Goal: Task Accomplishment & Management: Manage account settings

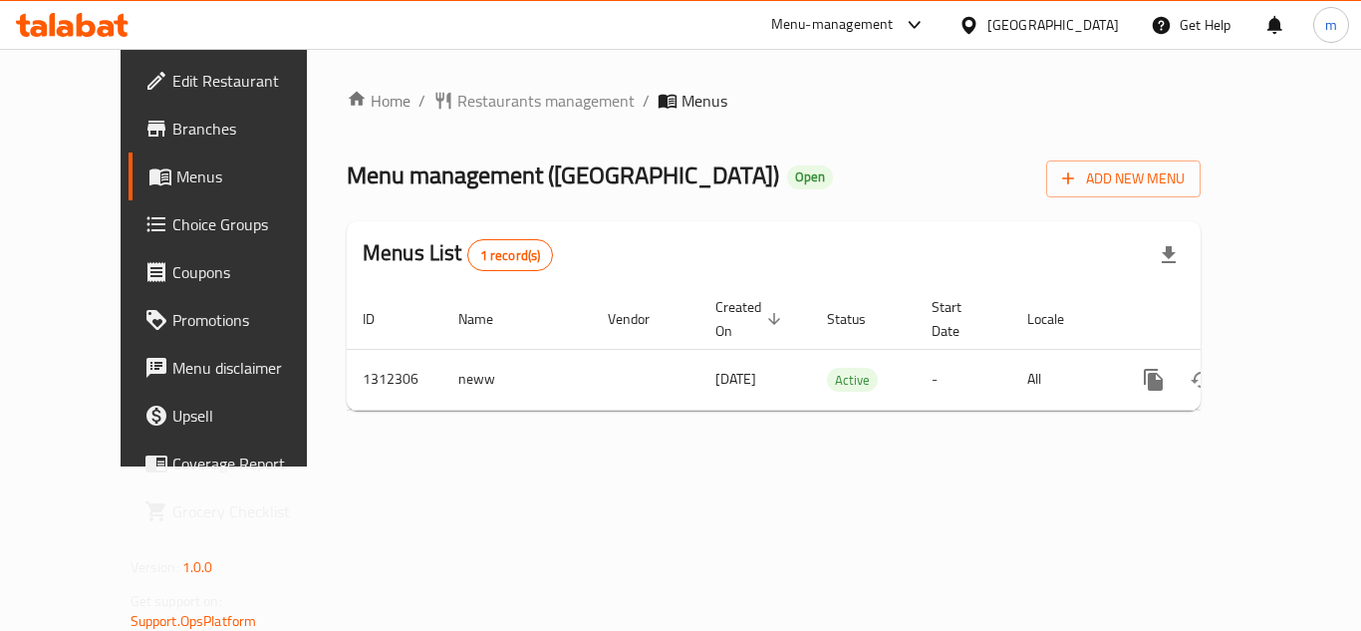
click at [172, 90] on span "Edit Restaurant" at bounding box center [251, 81] width 159 height 24
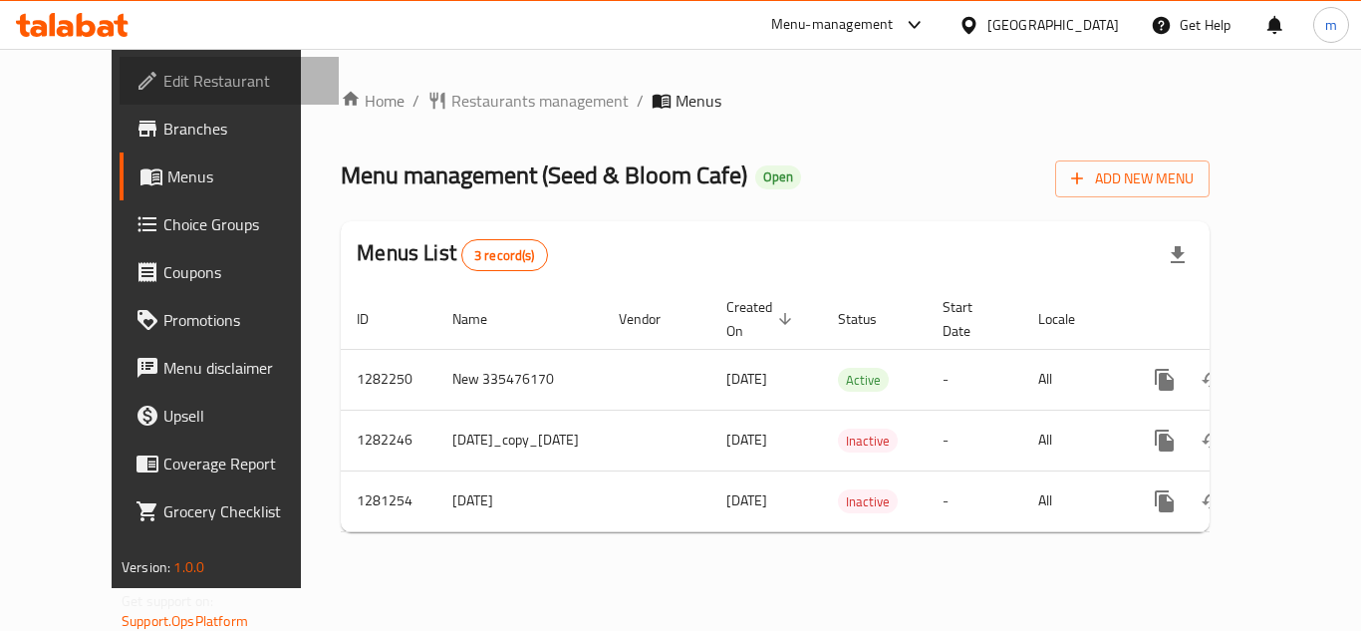
click at [120, 61] on link "Edit Restaurant" at bounding box center [229, 81] width 219 height 48
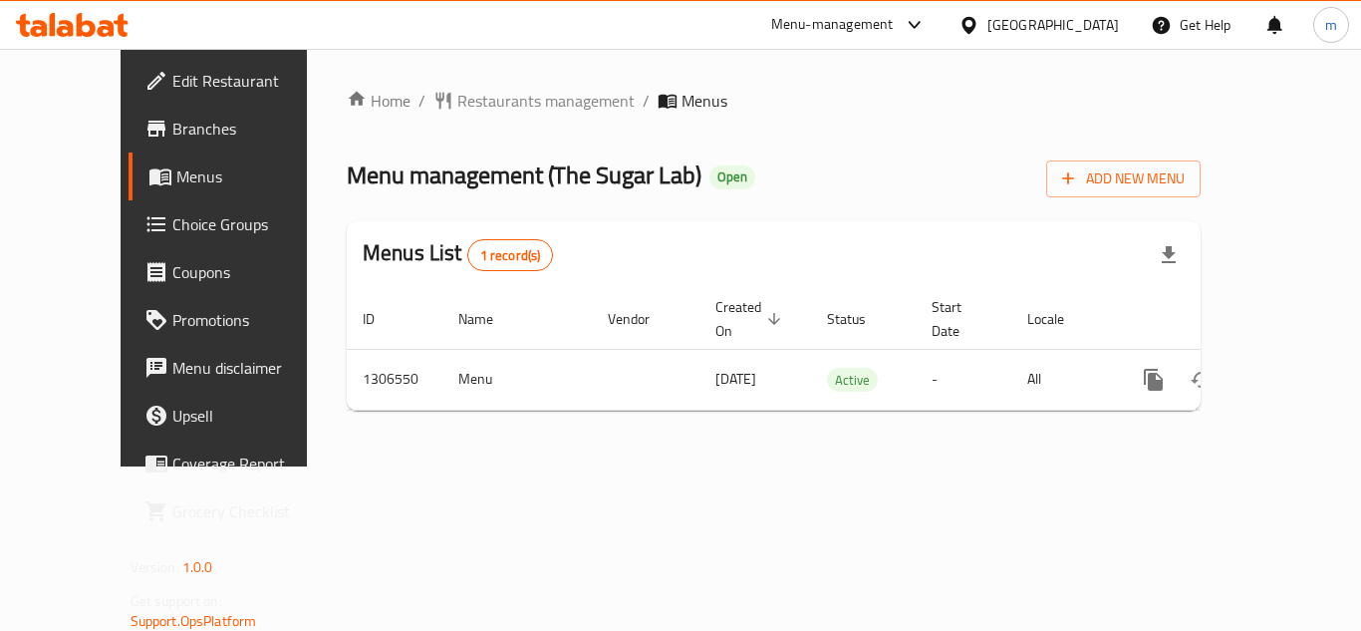
click at [172, 229] on span "Choice Groups" at bounding box center [251, 224] width 159 height 24
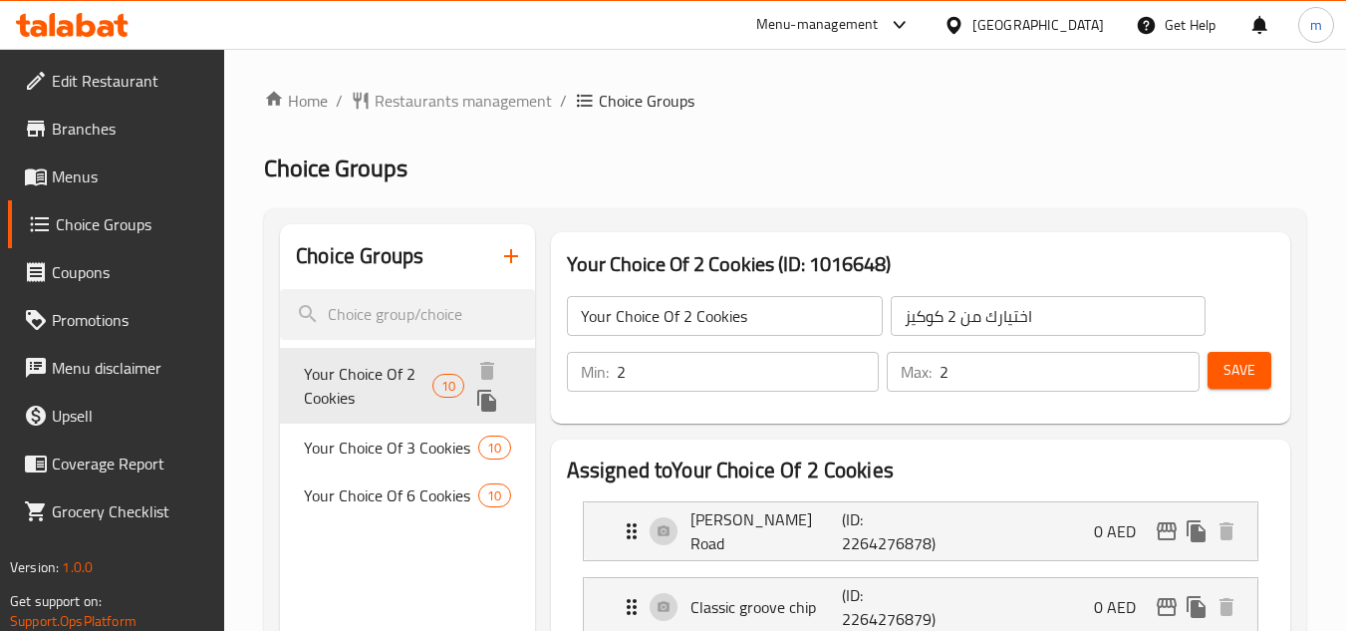
click at [385, 378] on span "Your Choice Of 2 Cookies" at bounding box center [368, 386] width 129 height 48
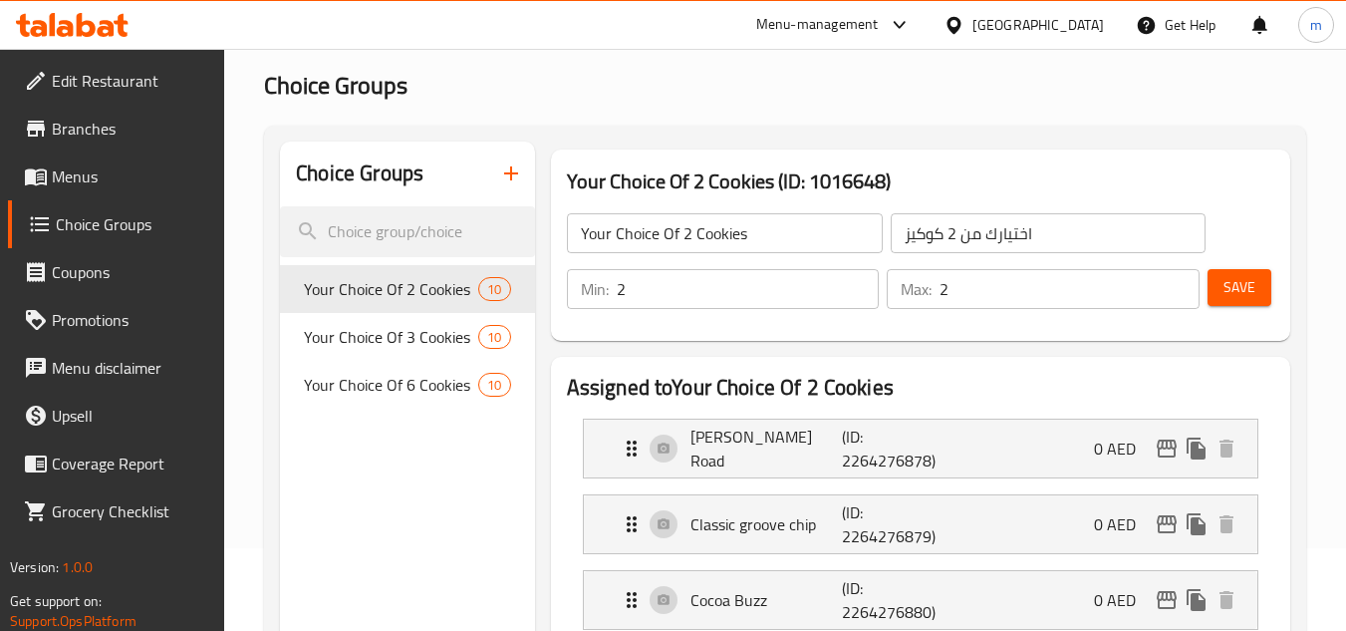
scroll to position [82, 0]
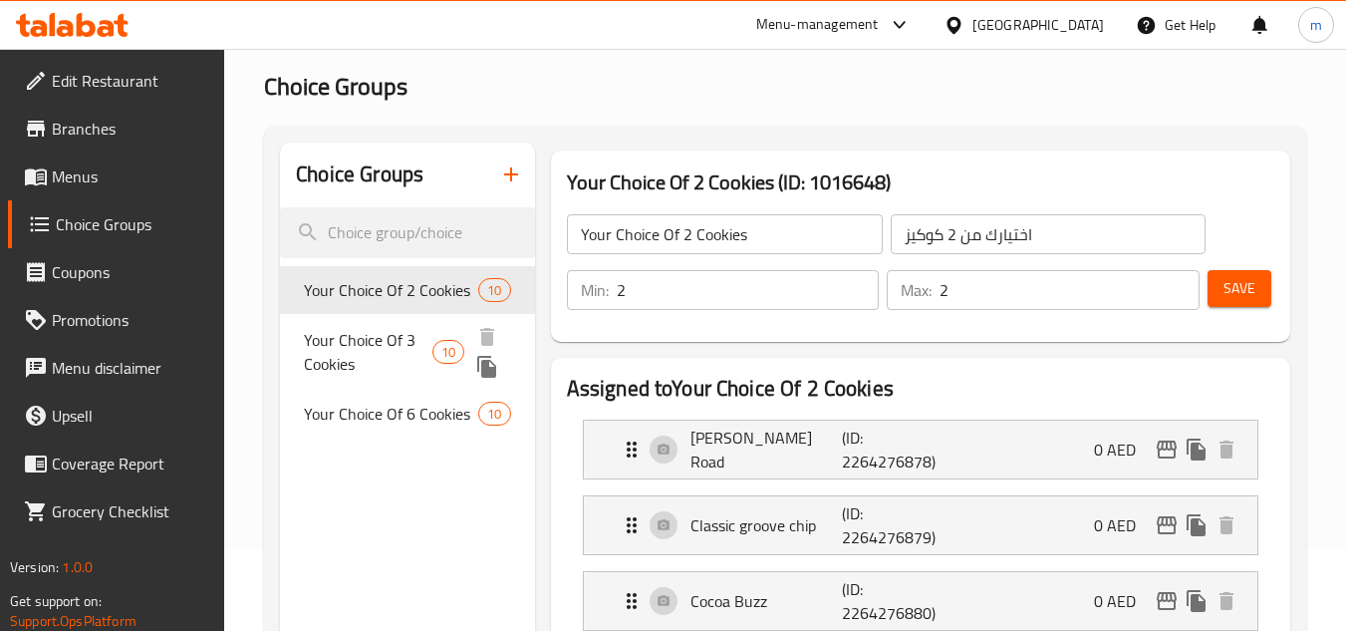
click at [400, 357] on span "Your Choice Of 3 Cookies" at bounding box center [368, 352] width 129 height 48
type input "Your Choice Of 3 Cookies"
type input "اختيارك من 3 كوكيز"
type input "3"
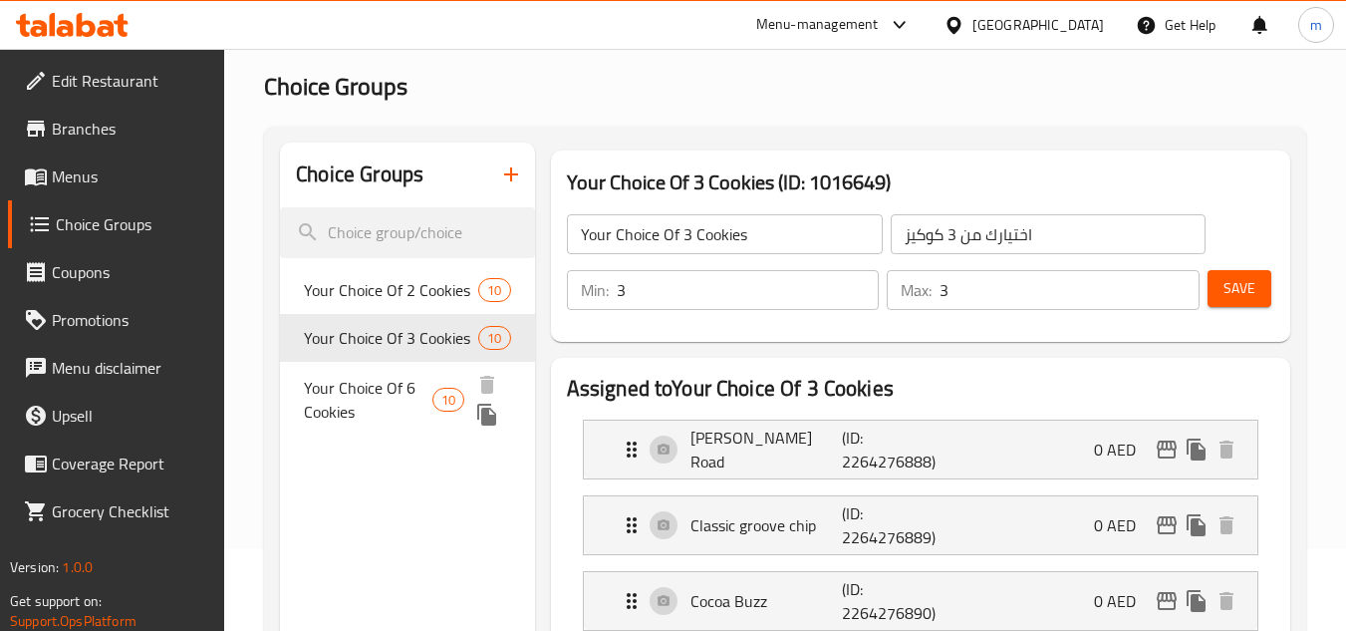
click at [380, 404] on span "Your Choice Of 6 Cookies" at bounding box center [368, 400] width 129 height 48
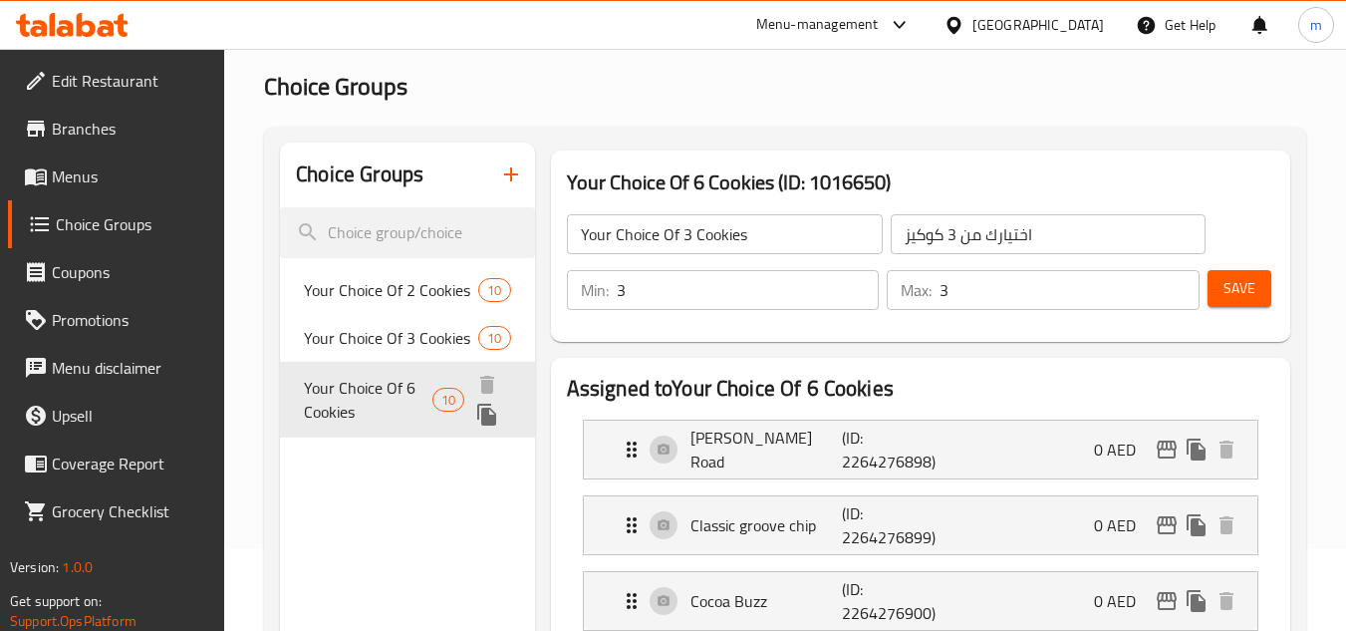
type input "Your Choice Of 6 Cookies"
type input "إختيارك من 6 كوكيز"
type input "6"
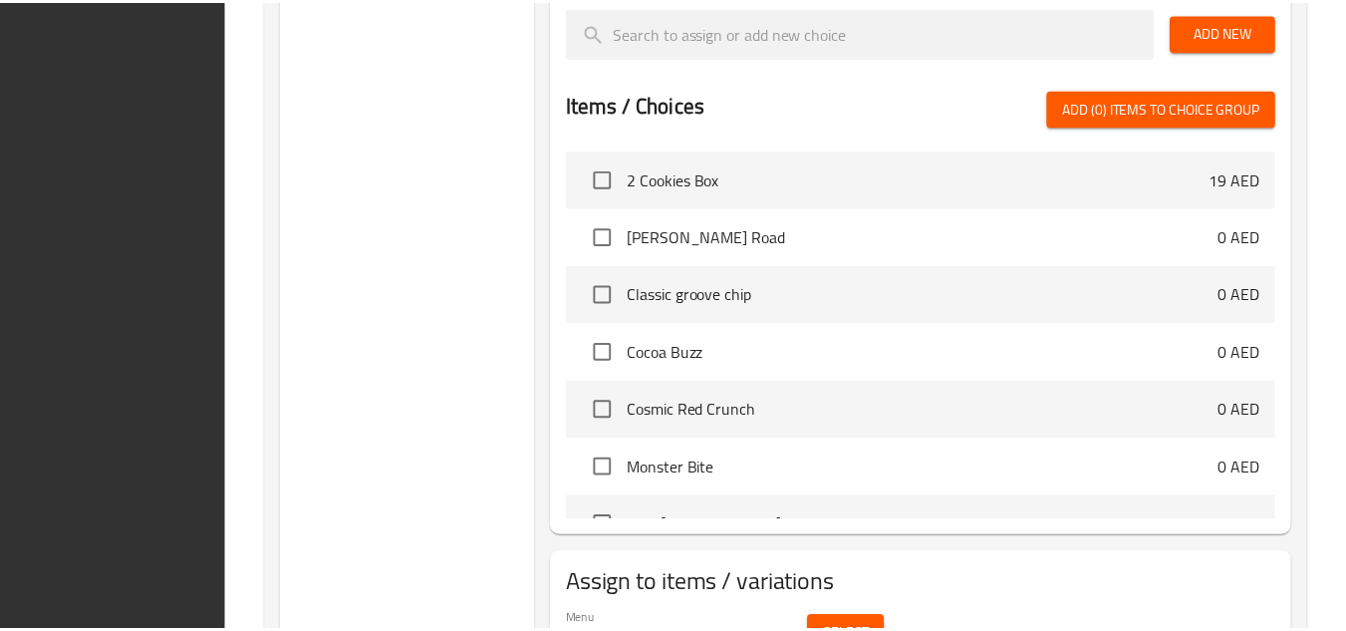
scroll to position [1377, 0]
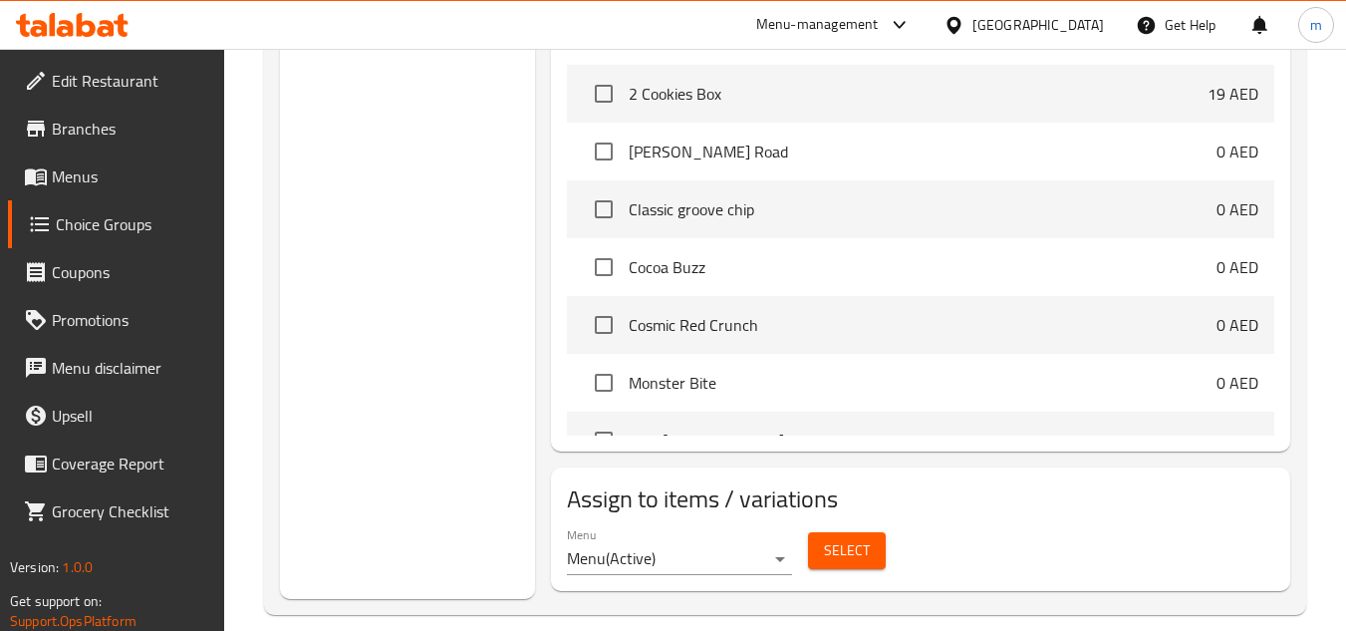
click at [109, 27] on icon at bounding box center [106, 28] width 17 height 17
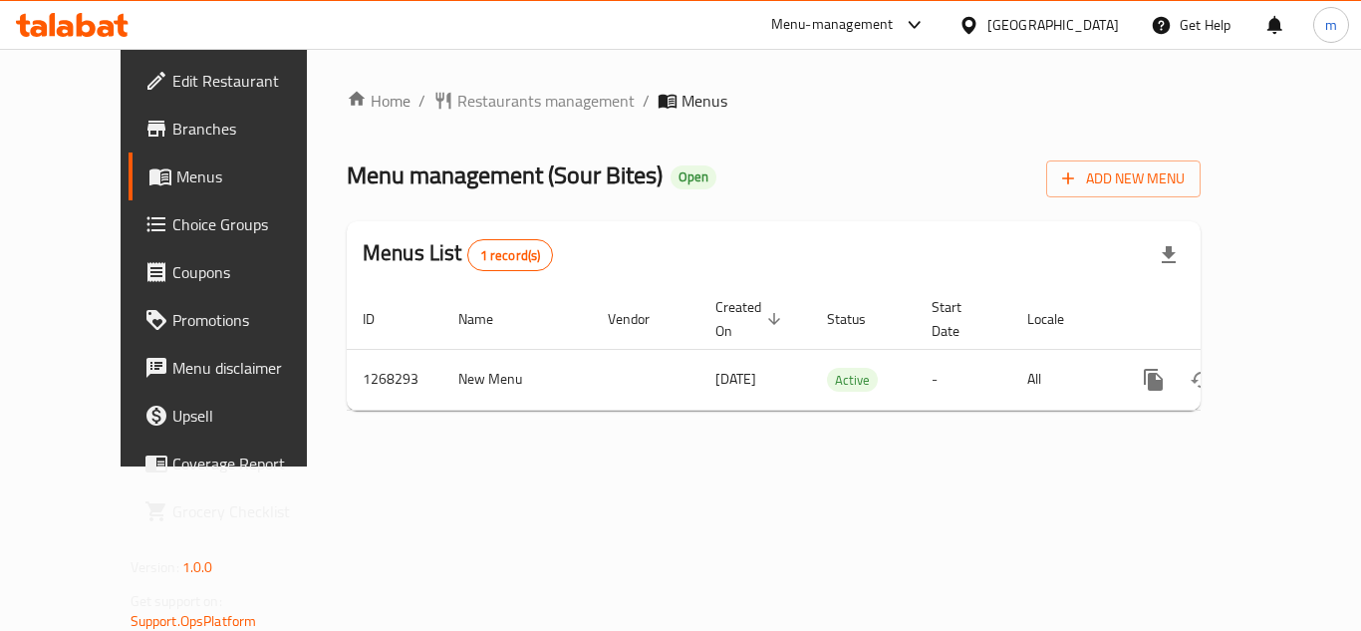
click at [131, 25] on div at bounding box center [72, 25] width 144 height 40
click at [56, 27] on icon at bounding box center [72, 25] width 113 height 24
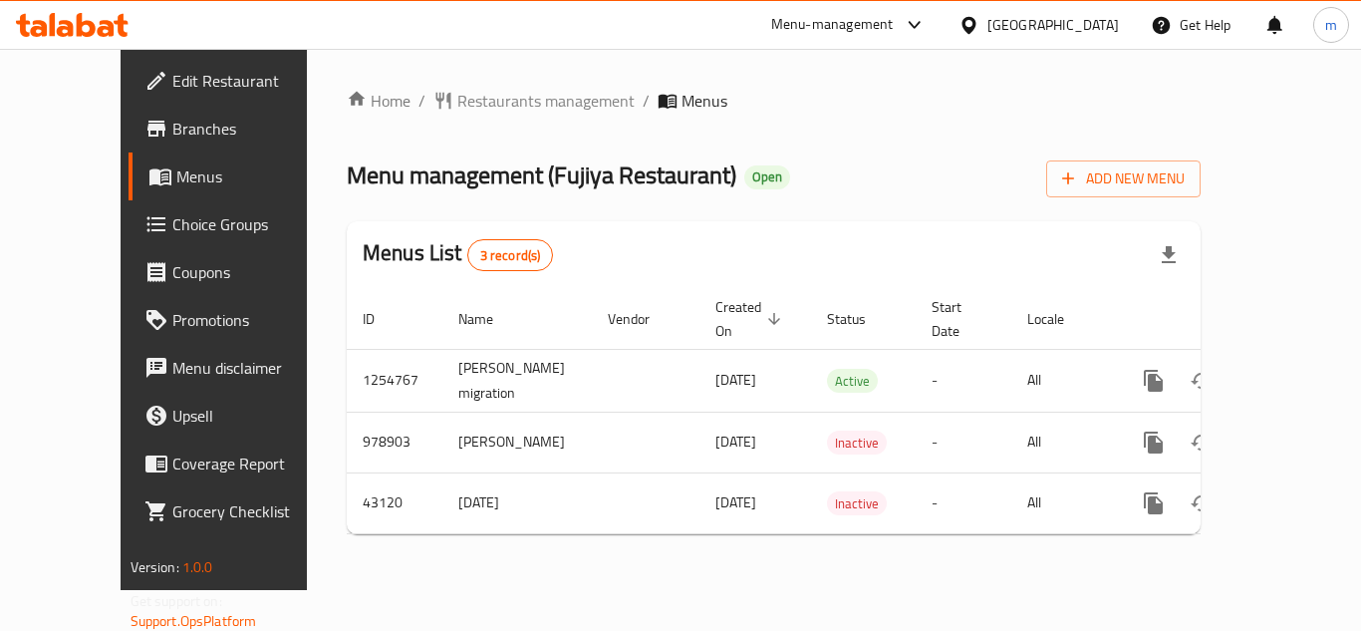
click at [112, 26] on icon at bounding box center [106, 28] width 17 height 17
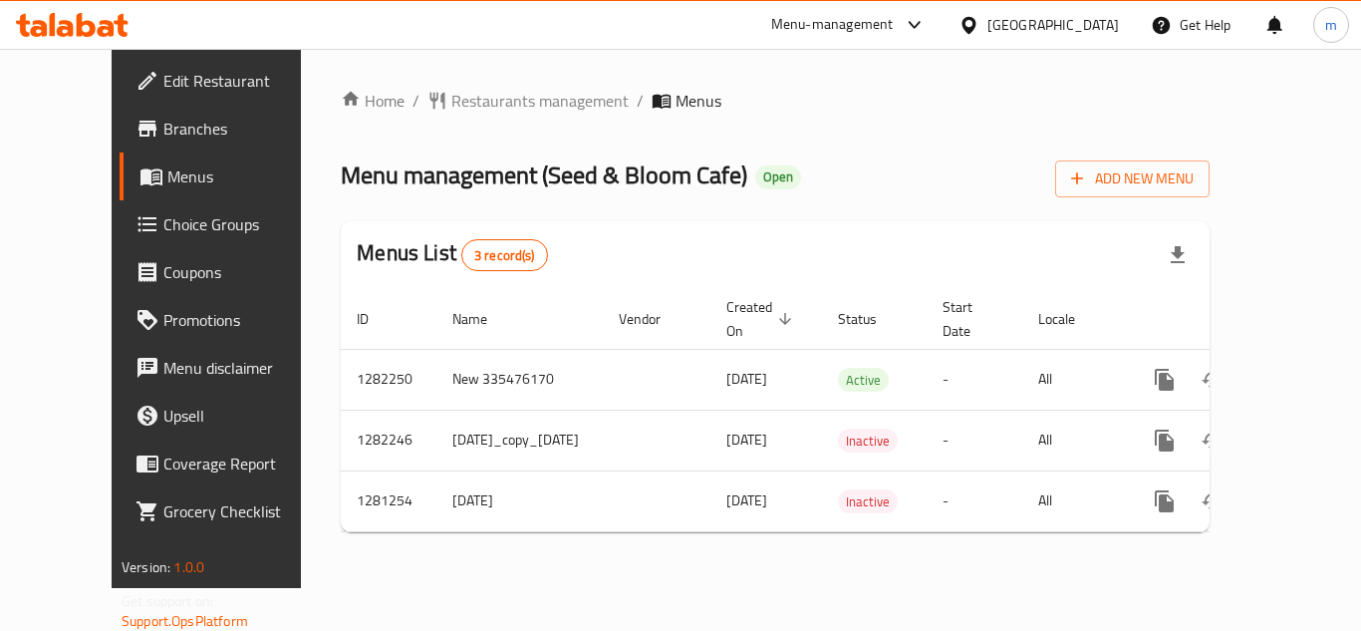
click at [82, 38] on div at bounding box center [72, 25] width 144 height 40
click at [64, 34] on icon at bounding box center [65, 28] width 17 height 17
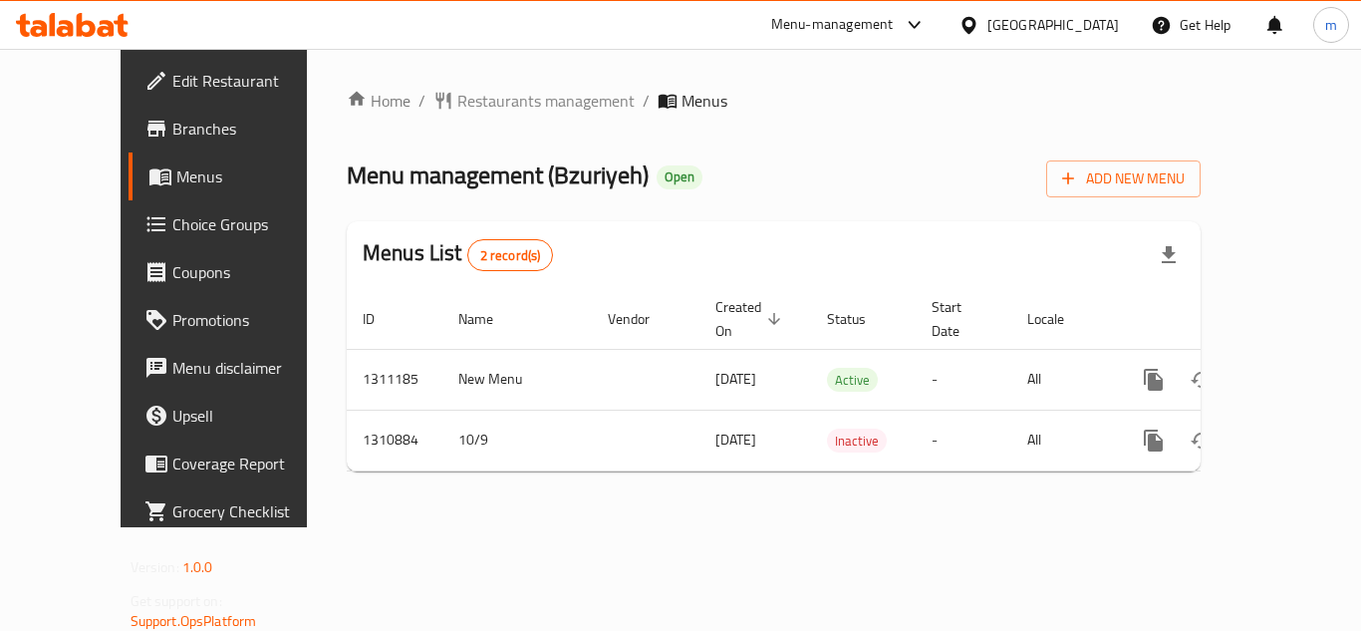
click at [132, 29] on div at bounding box center [72, 25] width 144 height 40
click at [58, 18] on icon at bounding box center [72, 25] width 113 height 24
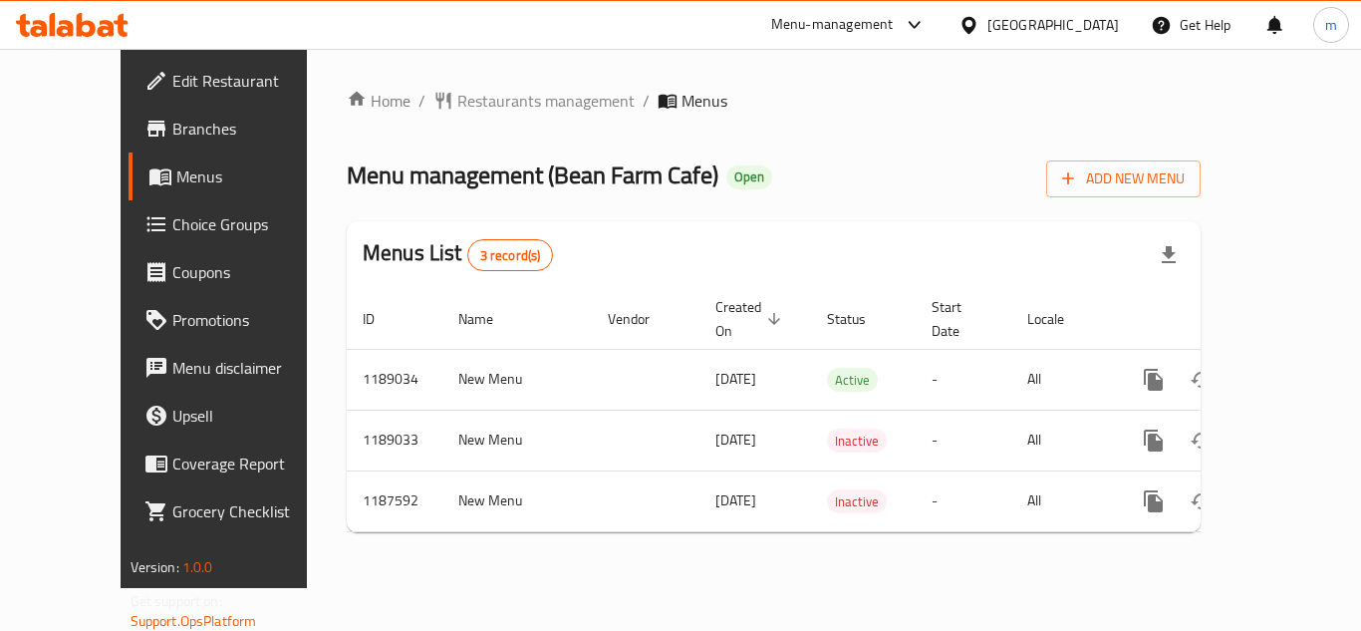
click at [108, 42] on div at bounding box center [72, 25] width 144 height 40
click at [1010, 36] on div "[GEOGRAPHIC_DATA]" at bounding box center [1053, 25] width 132 height 22
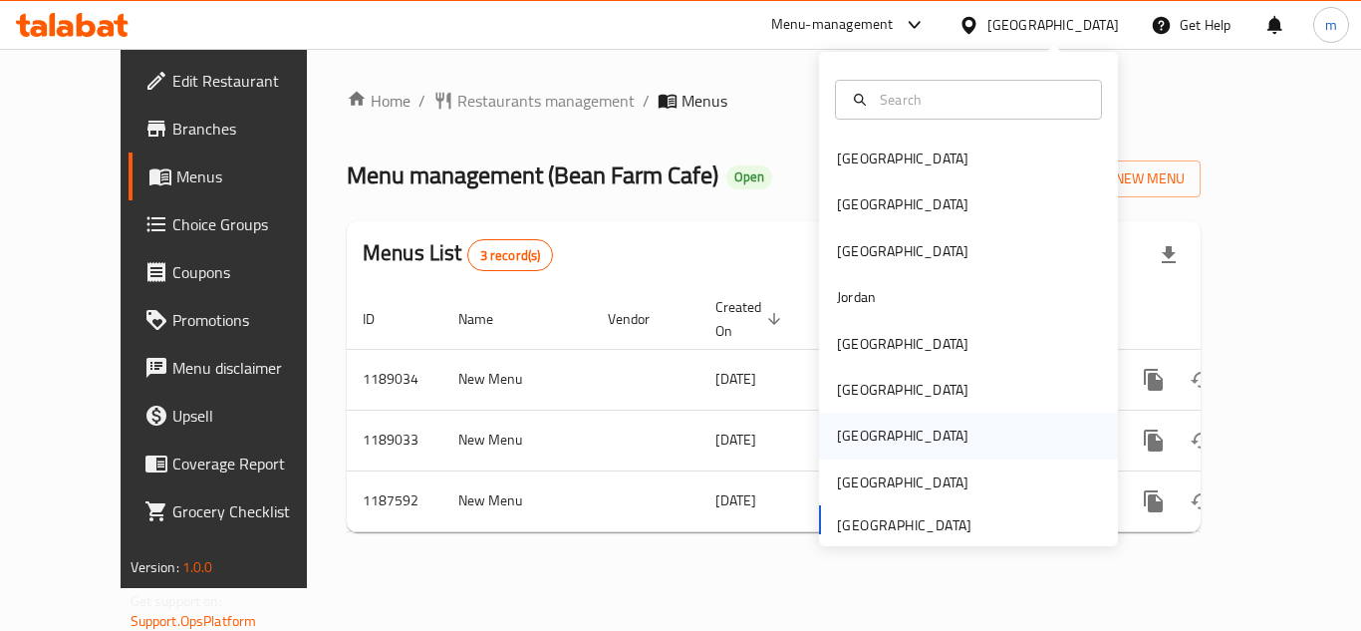
click at [845, 430] on div "[GEOGRAPHIC_DATA]" at bounding box center [903, 435] width 132 height 22
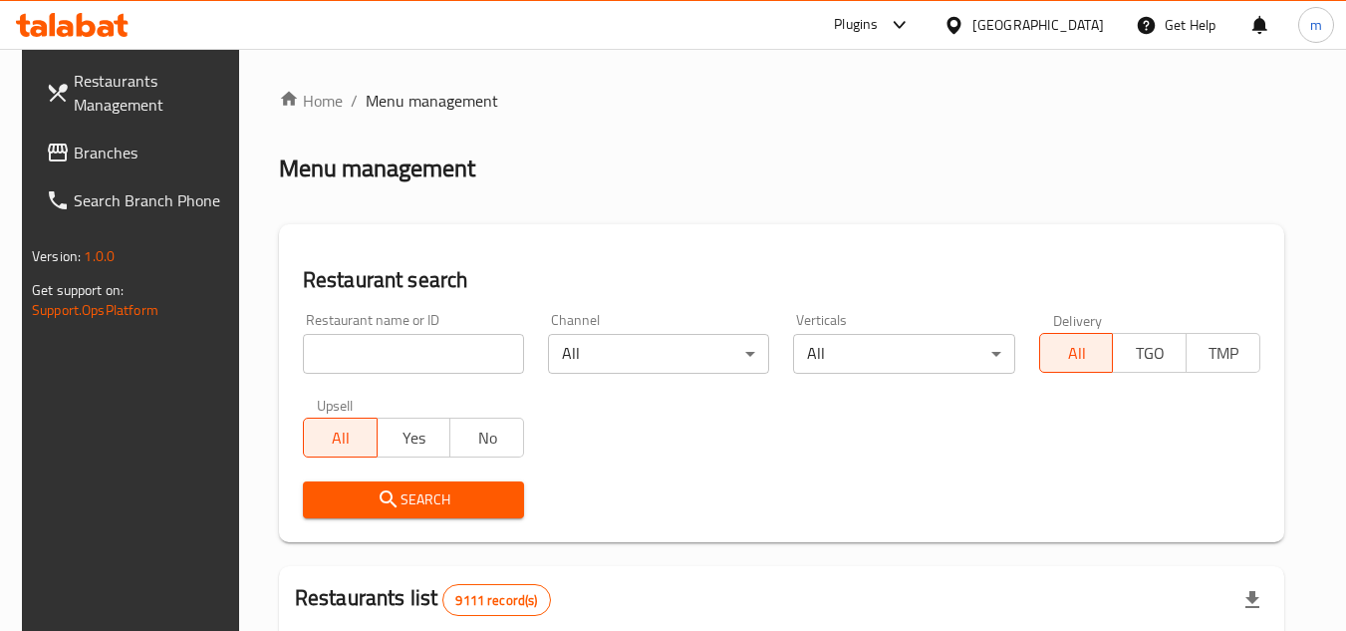
click at [117, 153] on span "Branches" at bounding box center [152, 152] width 157 height 24
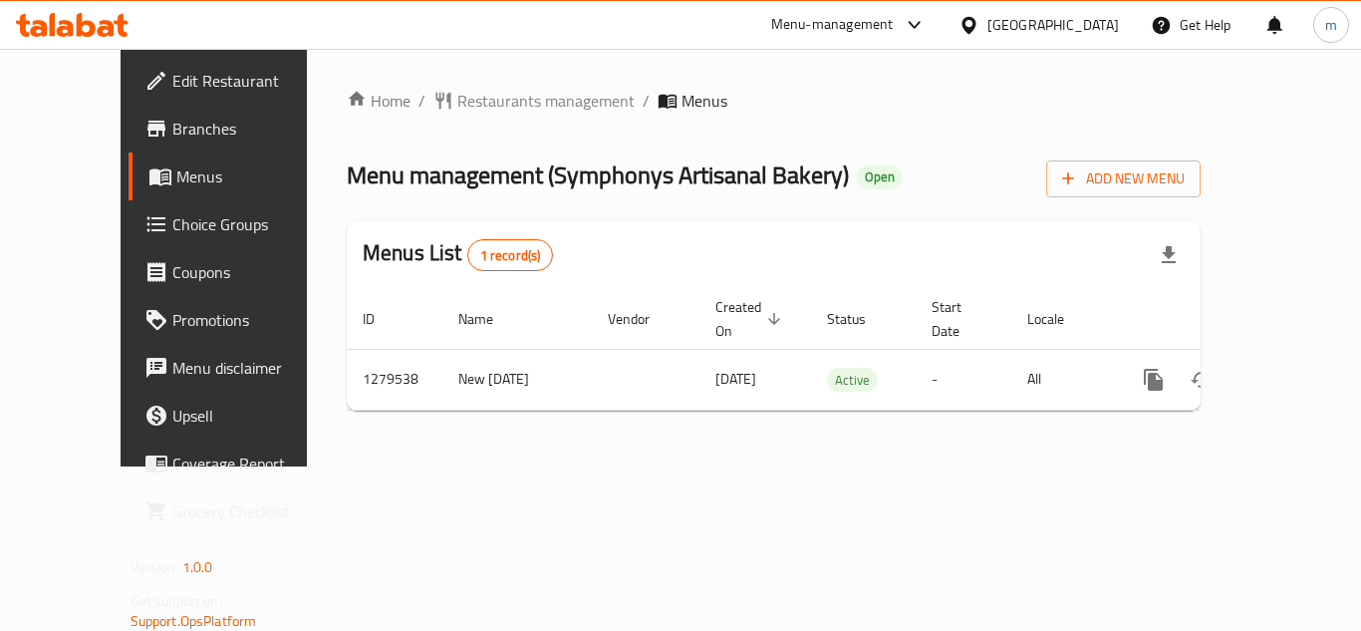
click at [109, 27] on icon at bounding box center [106, 28] width 17 height 17
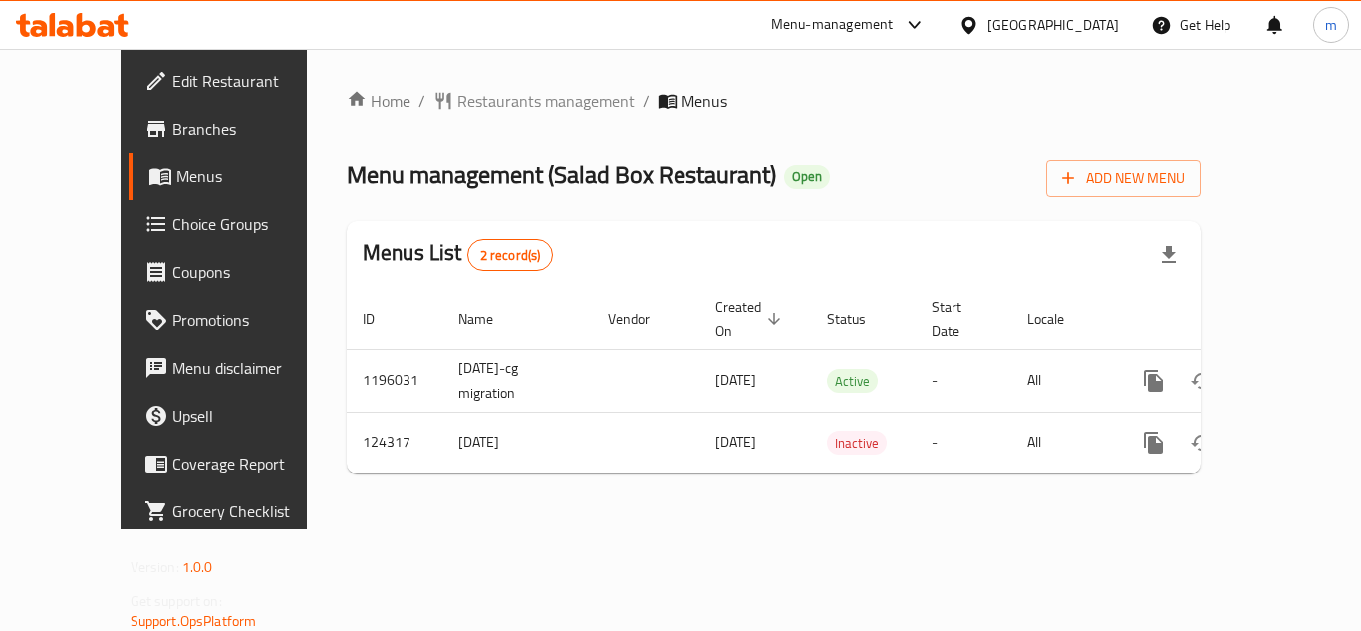
click at [1034, 22] on div "[GEOGRAPHIC_DATA]" at bounding box center [1053, 25] width 132 height 22
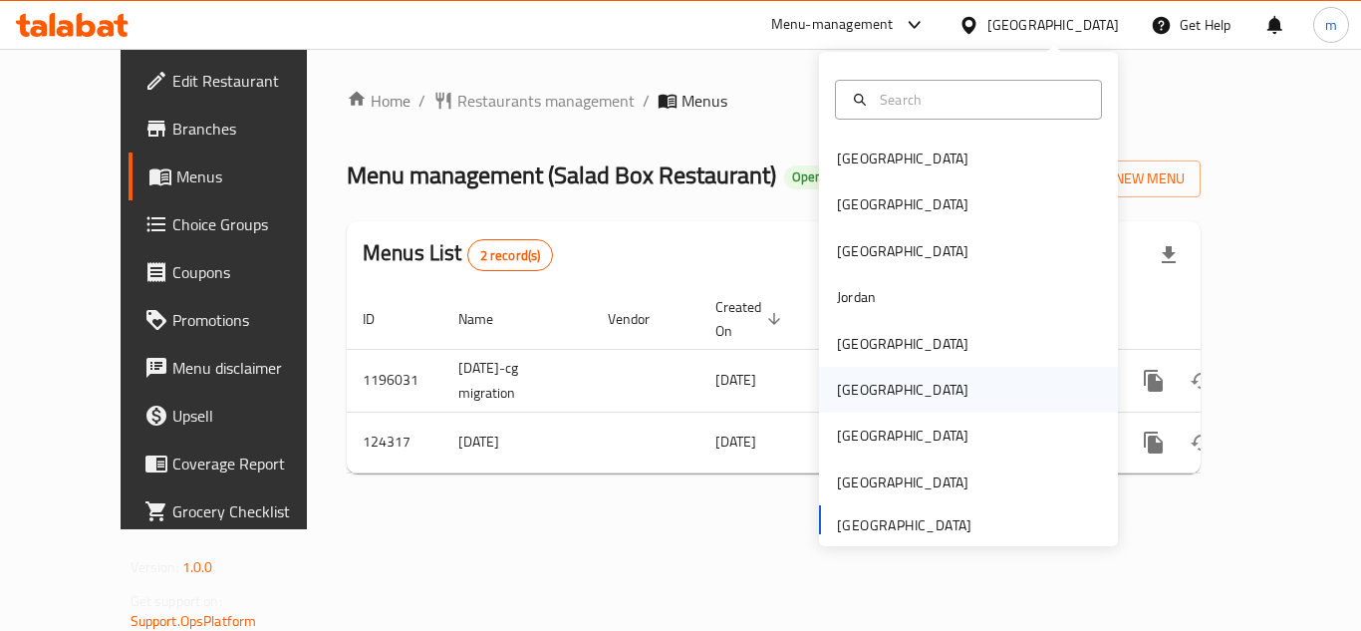
click at [837, 394] on div "[GEOGRAPHIC_DATA]" at bounding box center [903, 390] width 132 height 22
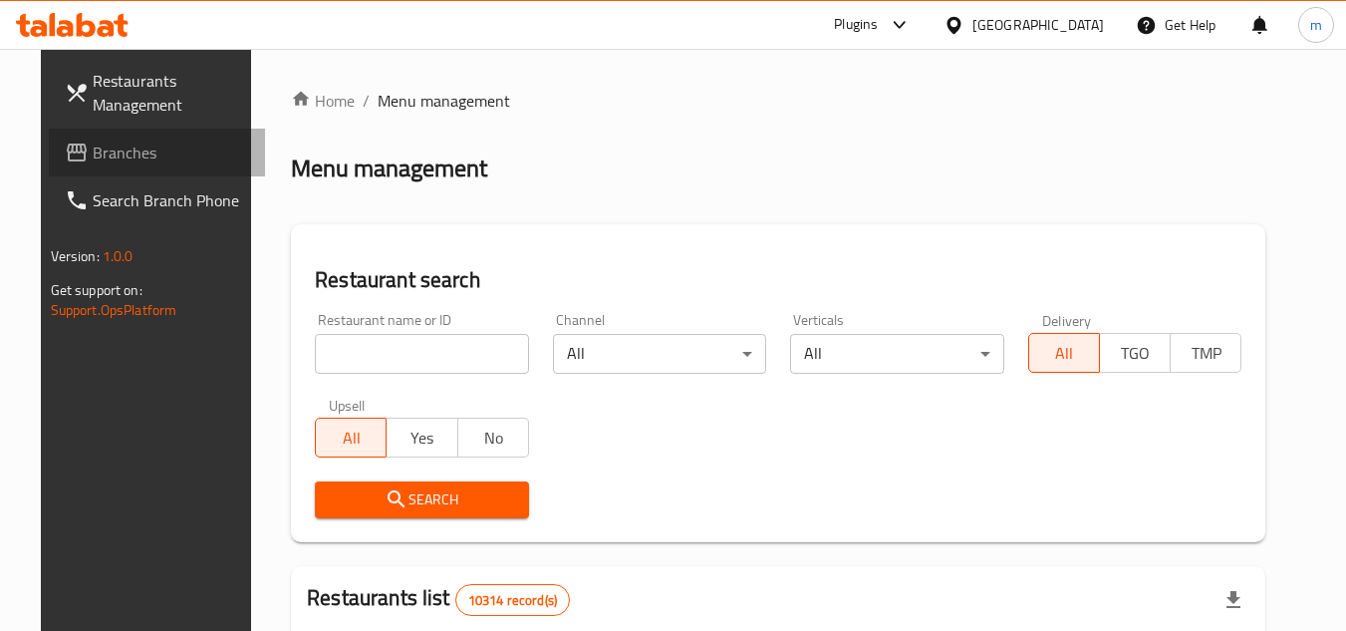
click at [122, 163] on span "Branches" at bounding box center [171, 152] width 157 height 24
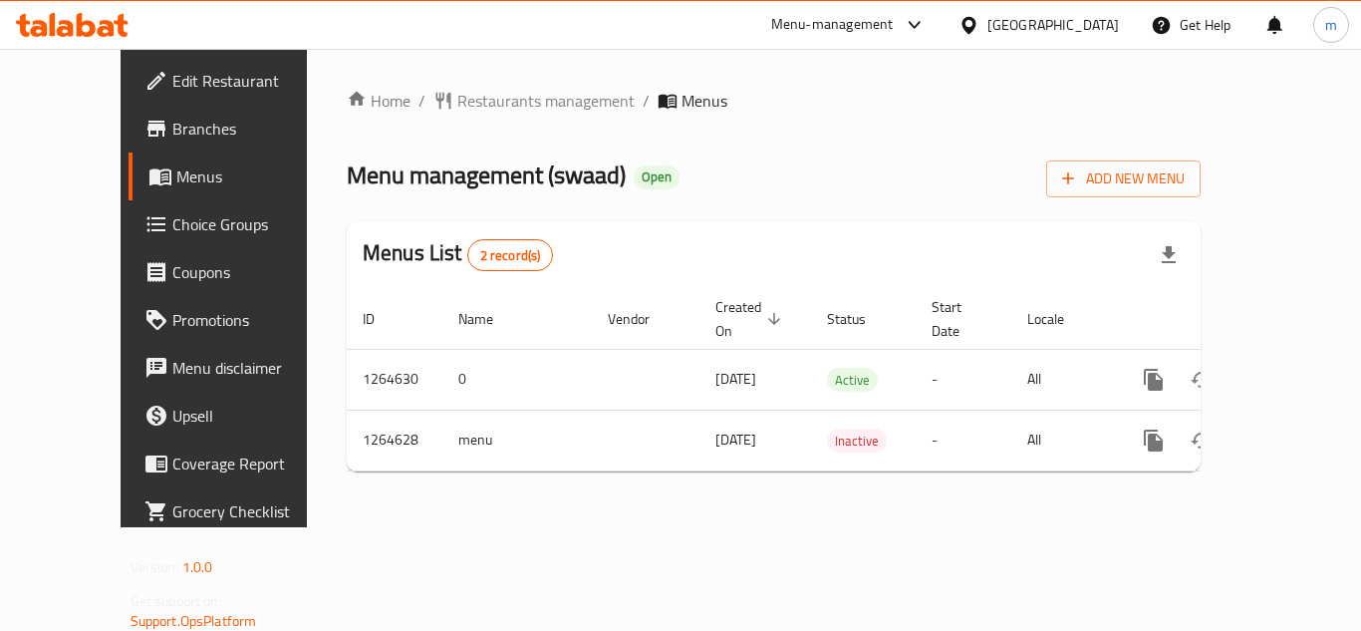
click at [1117, 15] on div "[GEOGRAPHIC_DATA]" at bounding box center [1053, 25] width 132 height 22
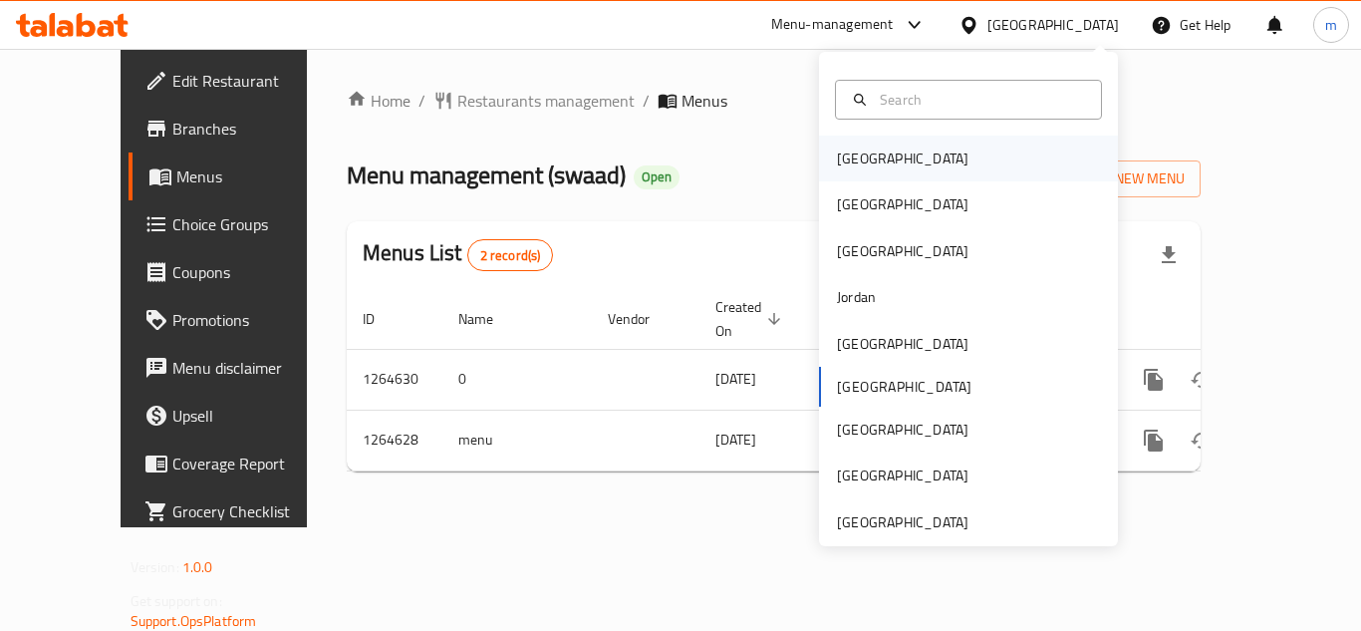
click at [838, 173] on div "[GEOGRAPHIC_DATA]" at bounding box center [902, 158] width 163 height 46
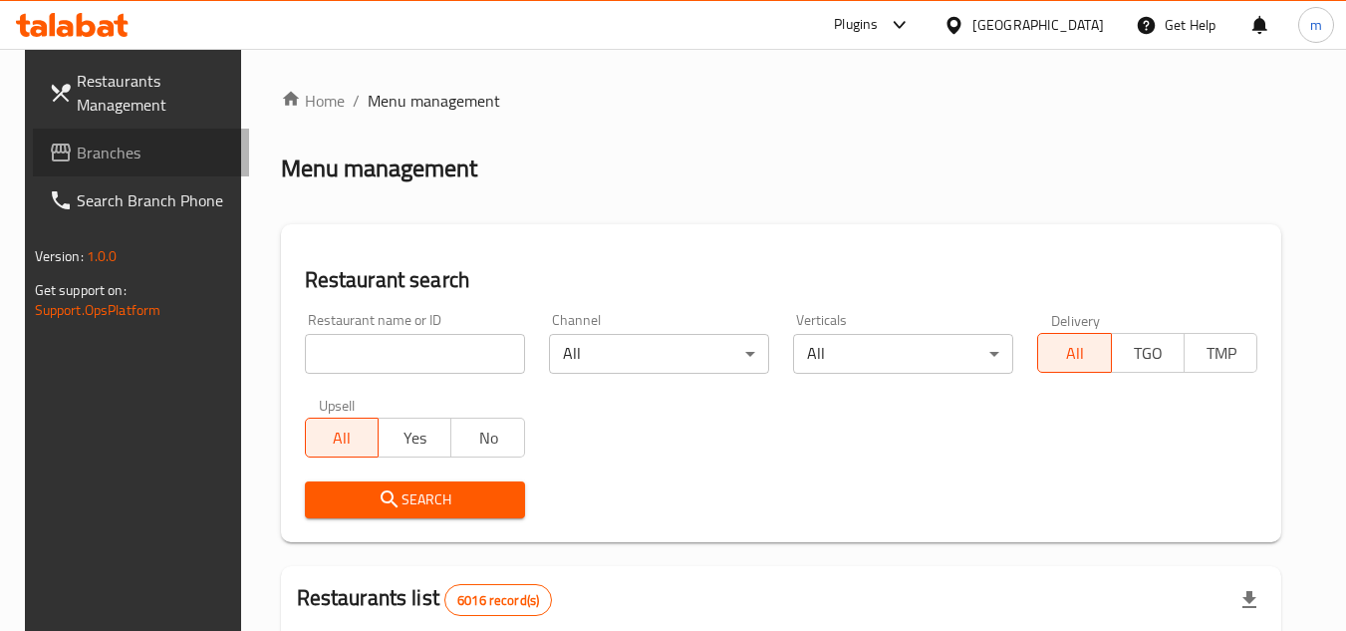
click at [164, 171] on link "Branches" at bounding box center [141, 153] width 217 height 48
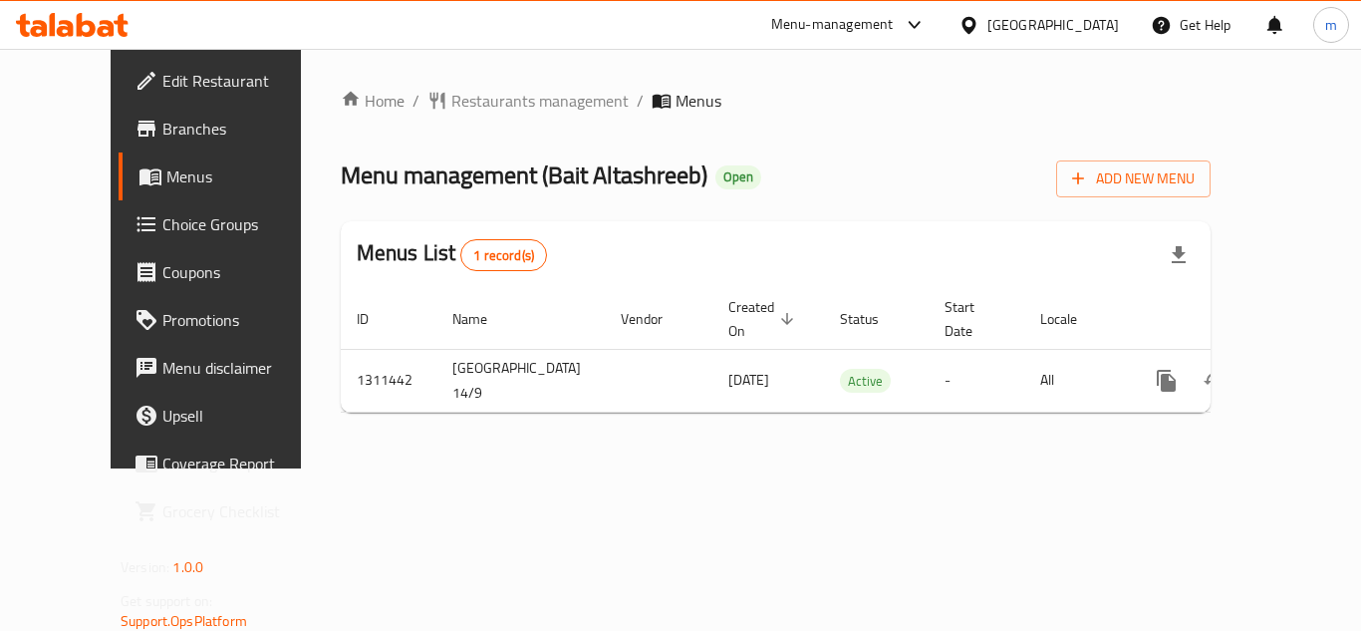
click at [979, 33] on icon at bounding box center [968, 25] width 21 height 21
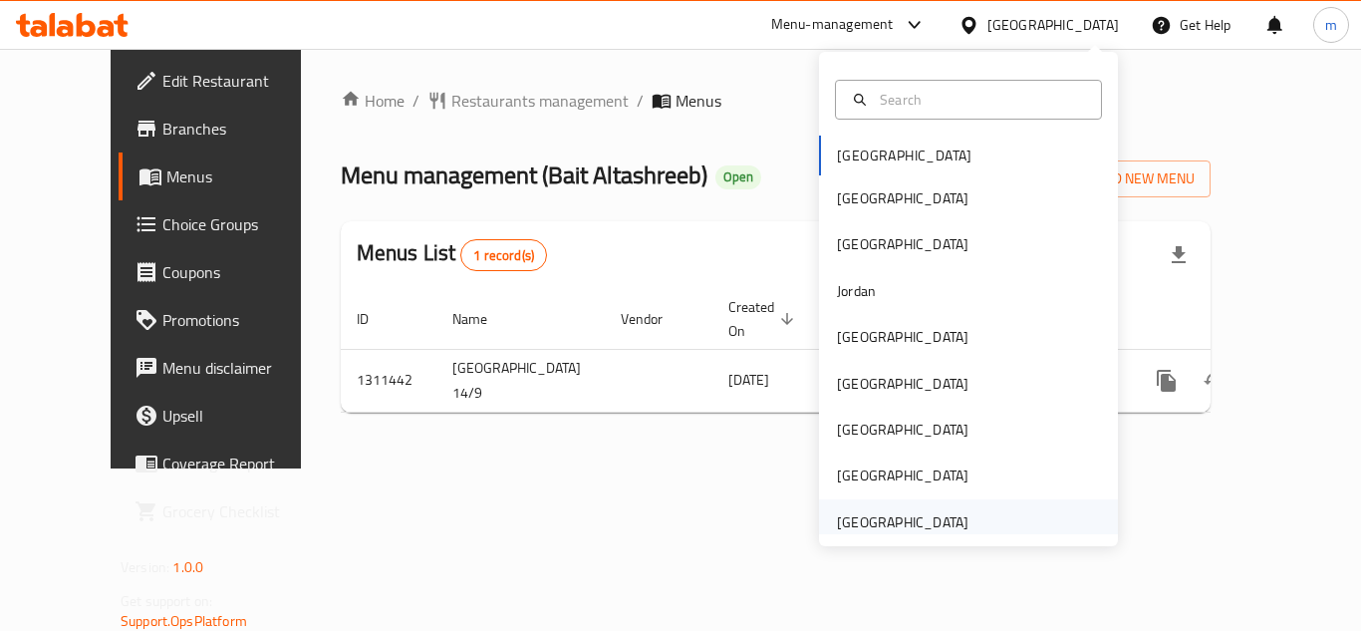
click at [874, 514] on div "[GEOGRAPHIC_DATA]" at bounding box center [903, 522] width 132 height 22
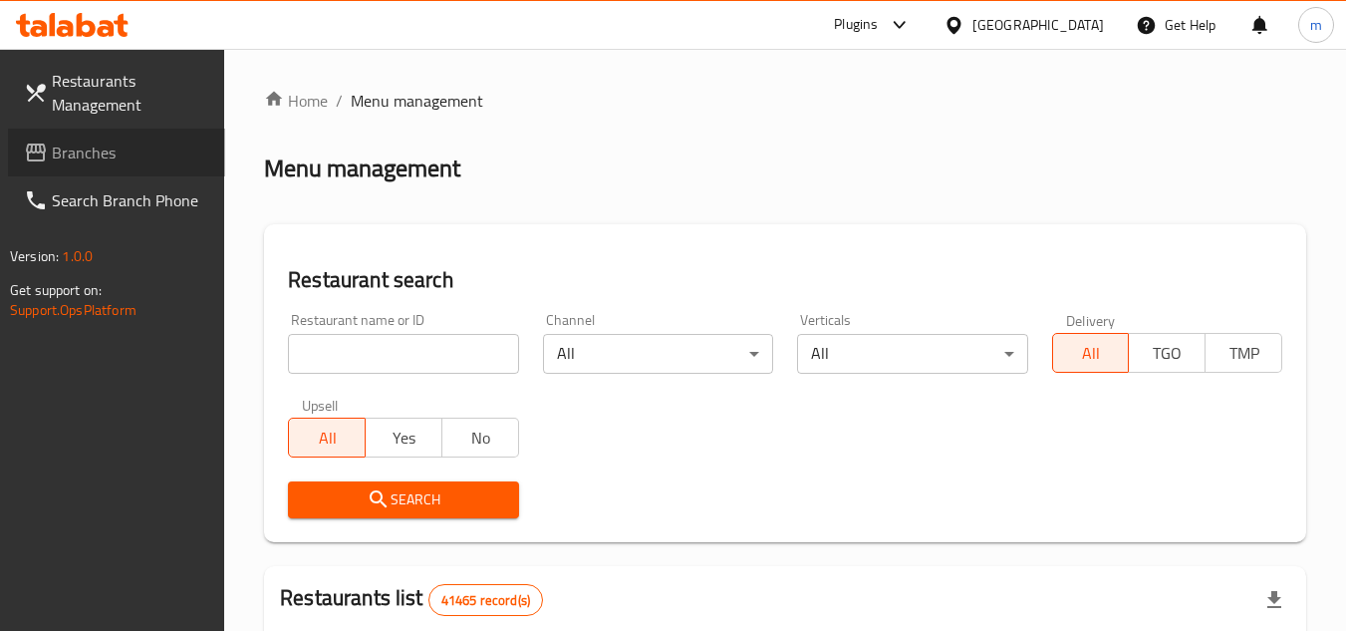
click at [132, 148] on span "Branches" at bounding box center [130, 152] width 157 height 24
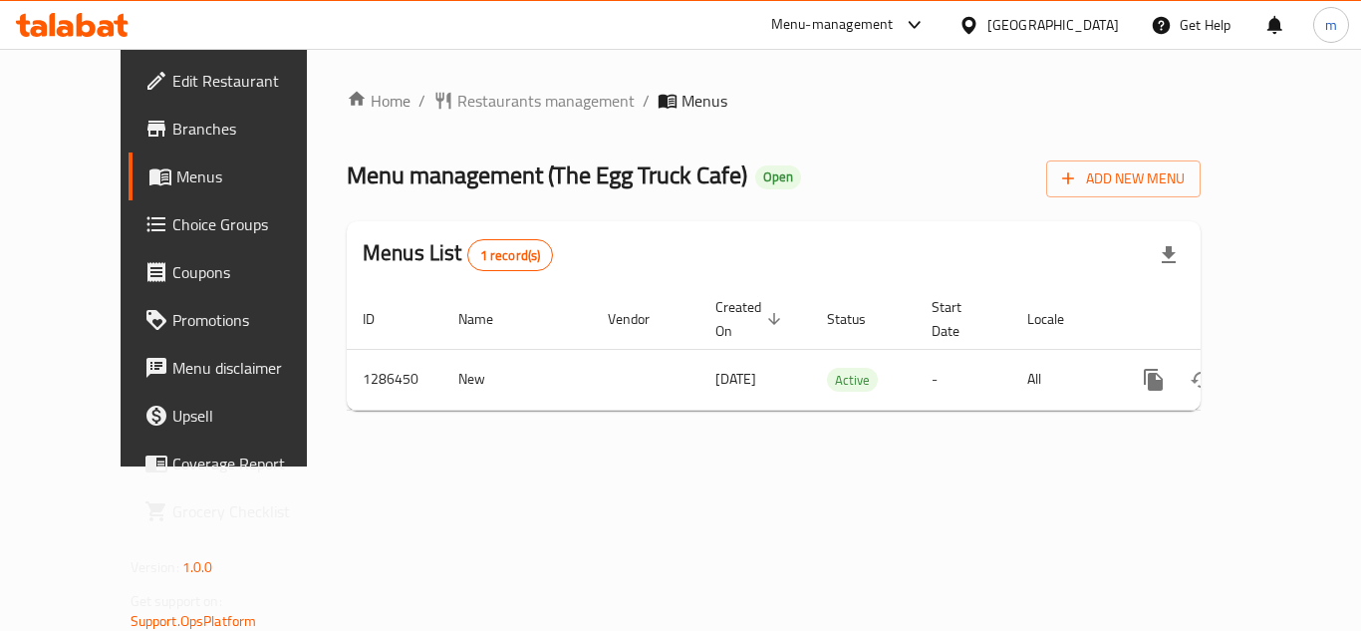
click at [112, 20] on icon at bounding box center [72, 25] width 113 height 24
click at [106, 29] on icon at bounding box center [106, 28] width 17 height 17
click at [111, 31] on icon at bounding box center [106, 28] width 17 height 17
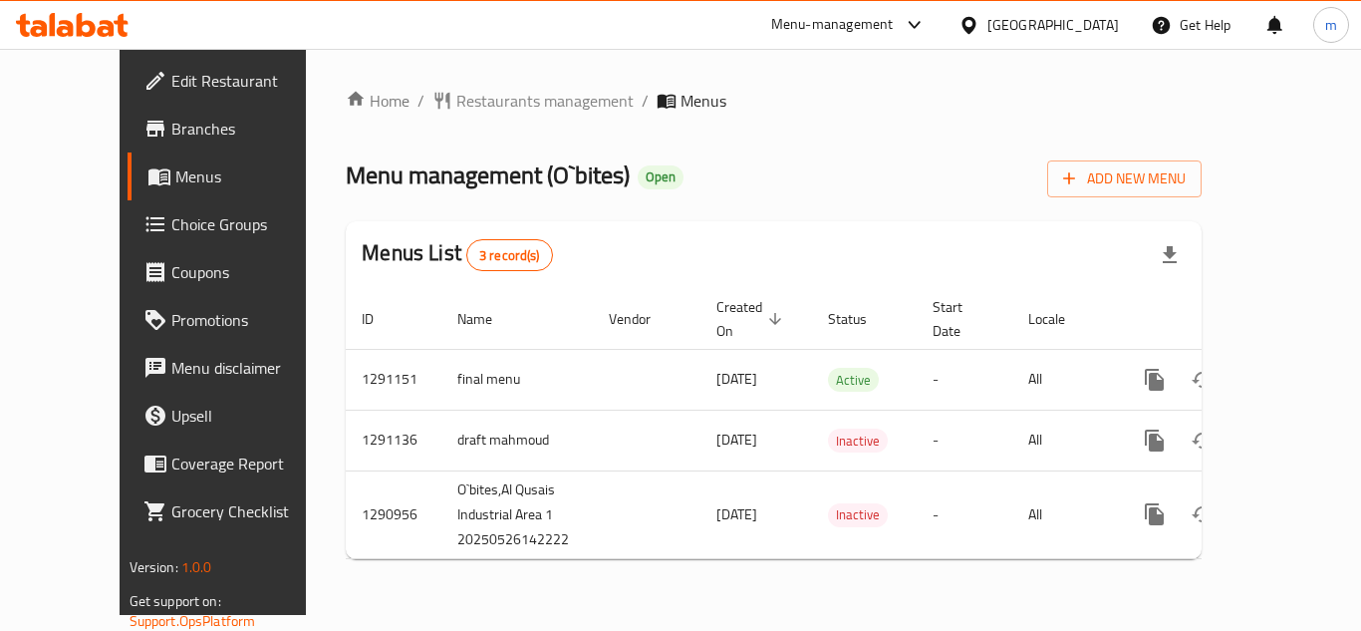
click at [93, 23] on icon at bounding box center [86, 25] width 19 height 24
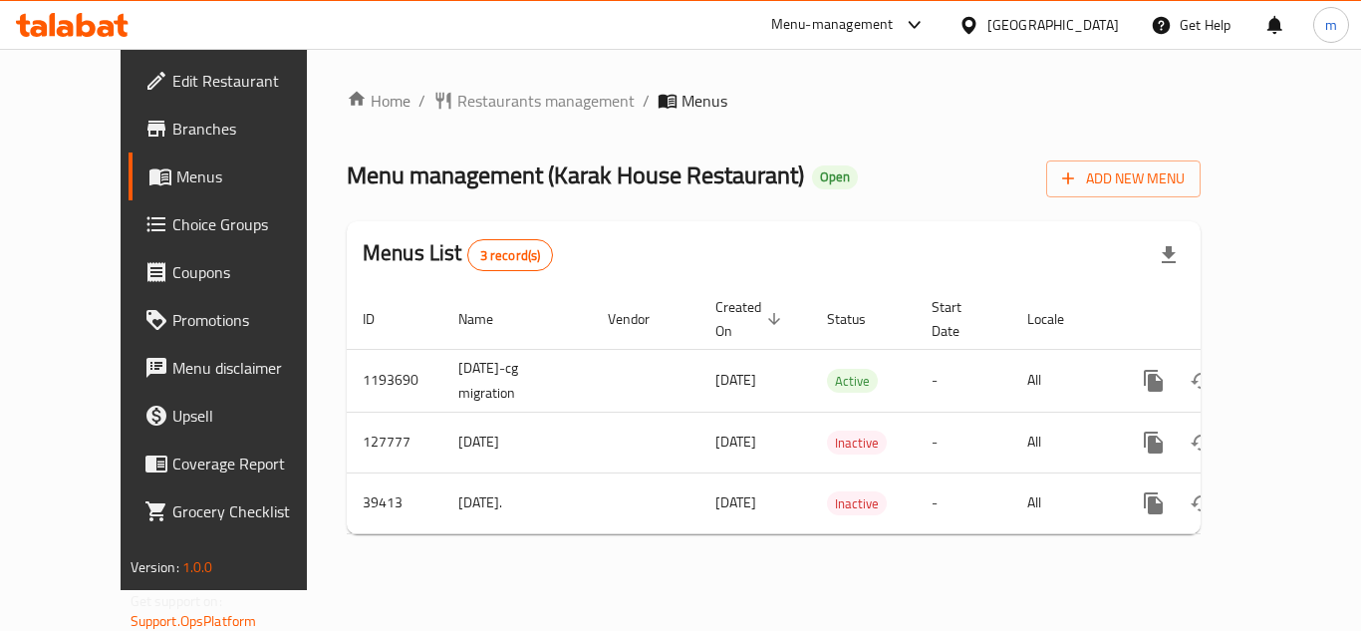
click at [80, 41] on div at bounding box center [72, 25] width 144 height 40
click at [98, 15] on icon at bounding box center [72, 25] width 113 height 24
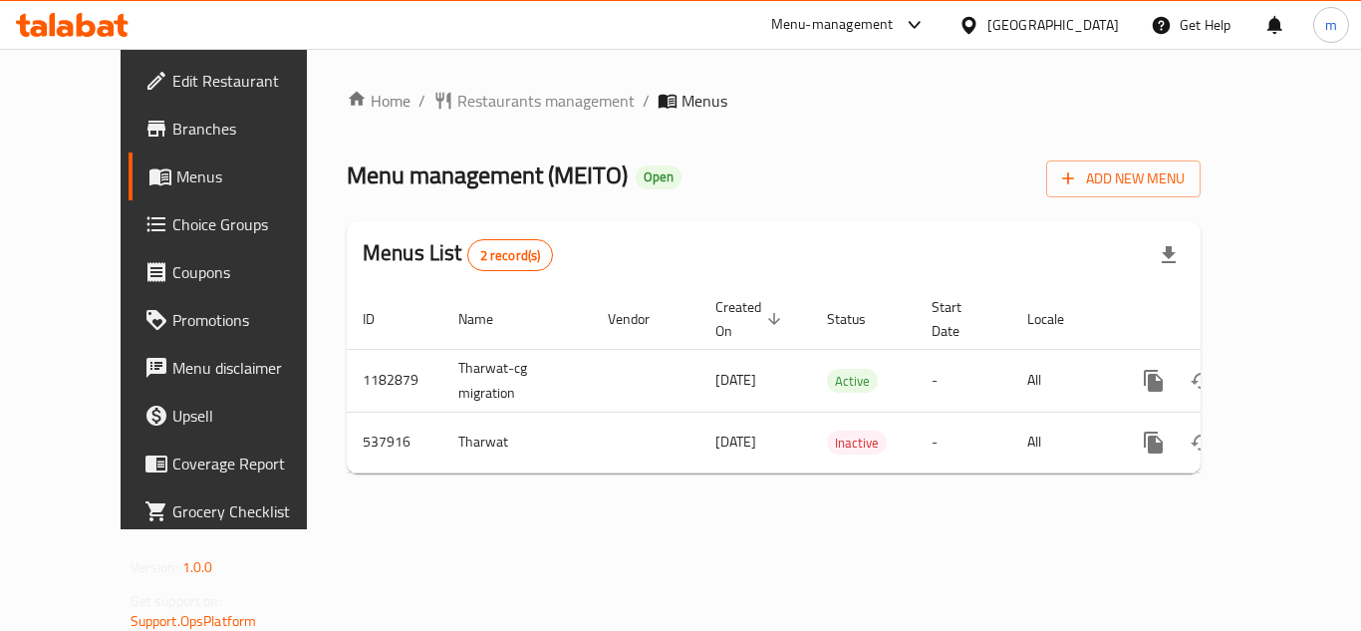
click at [987, 31] on div at bounding box center [972, 25] width 29 height 22
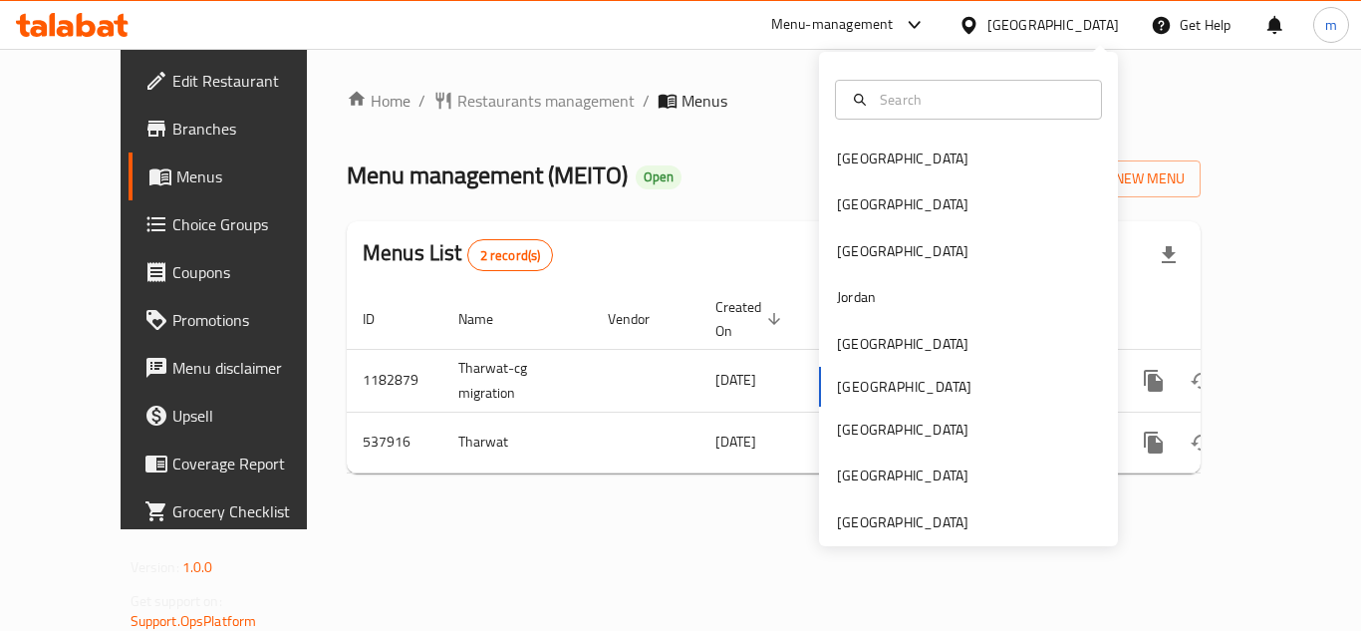
click at [852, 534] on div "Bahrain Egypt Iraq Jordan Kuwait Oman Qatar Saudi Arabia United Arab Emirates" at bounding box center [968, 299] width 299 height 494
click at [861, 513] on div "[GEOGRAPHIC_DATA]" at bounding box center [903, 522] width 132 height 22
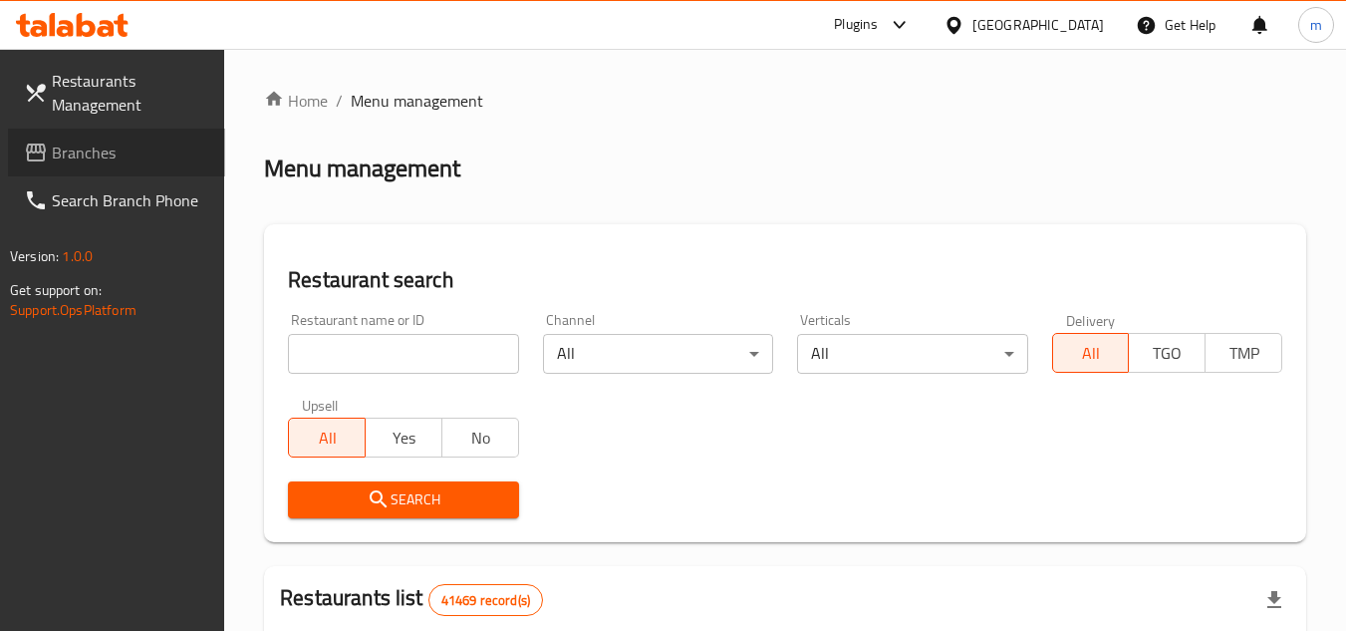
drag, startPoint x: 132, startPoint y: 159, endPoint x: 225, endPoint y: 172, distance: 94.5
click at [132, 159] on span "Branches" at bounding box center [130, 152] width 157 height 24
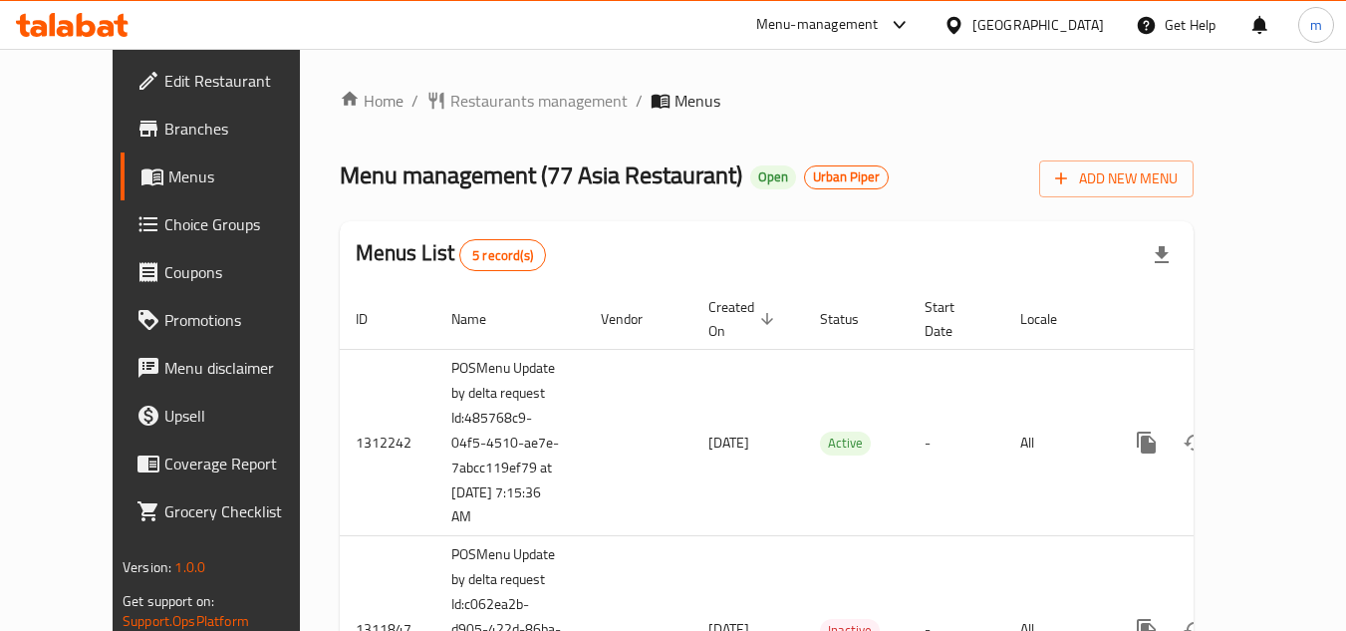
click at [647, 108] on ol "Home / Restaurants management / Menus" at bounding box center [767, 101] width 854 height 24
click at [104, 18] on icon at bounding box center [72, 25] width 113 height 24
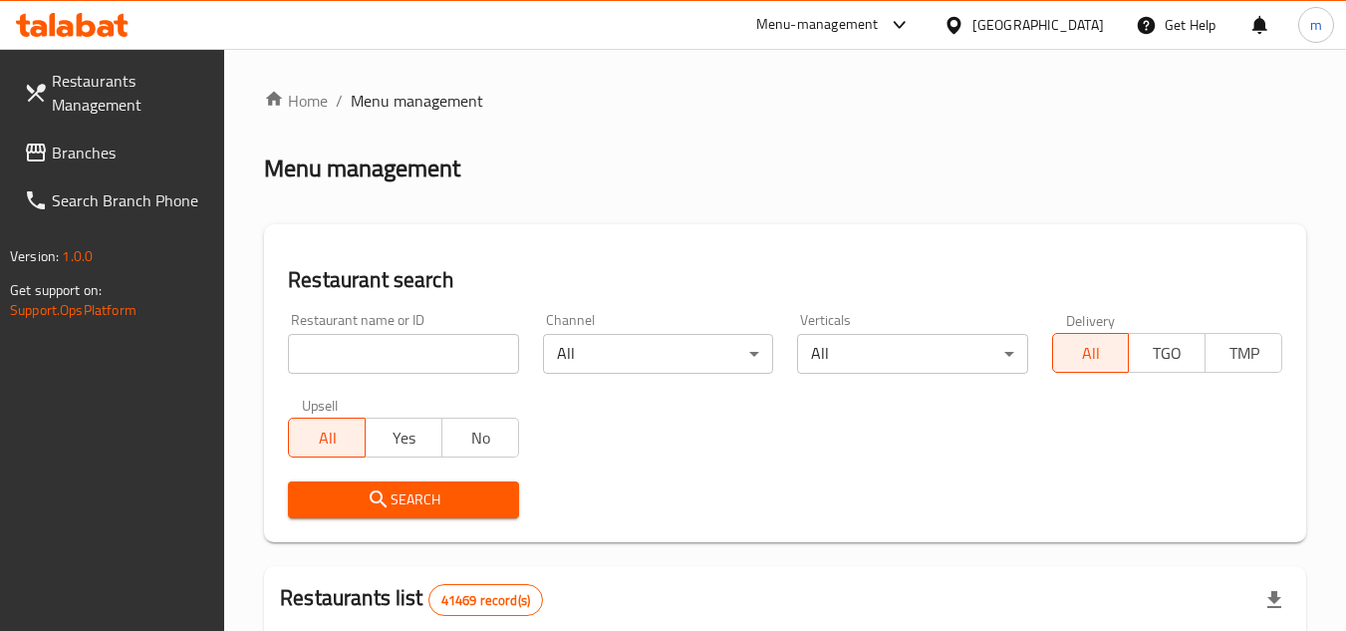
click at [368, 351] on input "search" at bounding box center [403, 354] width 230 height 40
paste input "664075"
type input "664075"
click button "Search" at bounding box center [403, 499] width 230 height 37
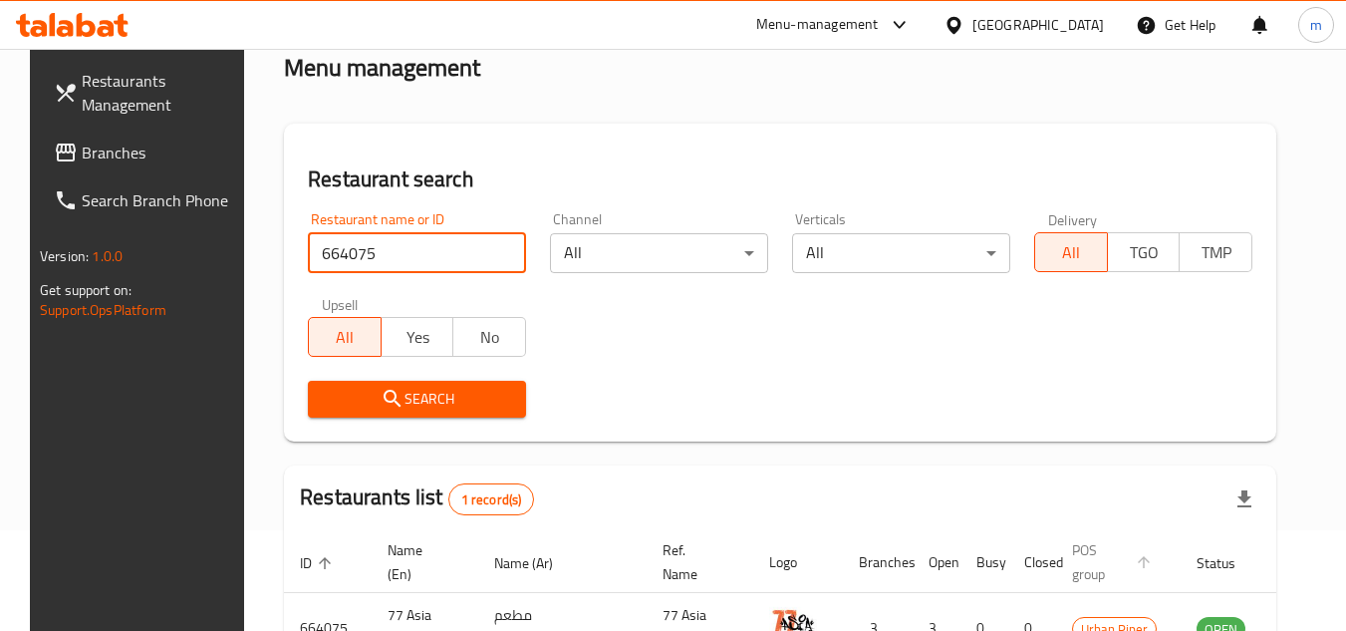
scroll to position [241, 0]
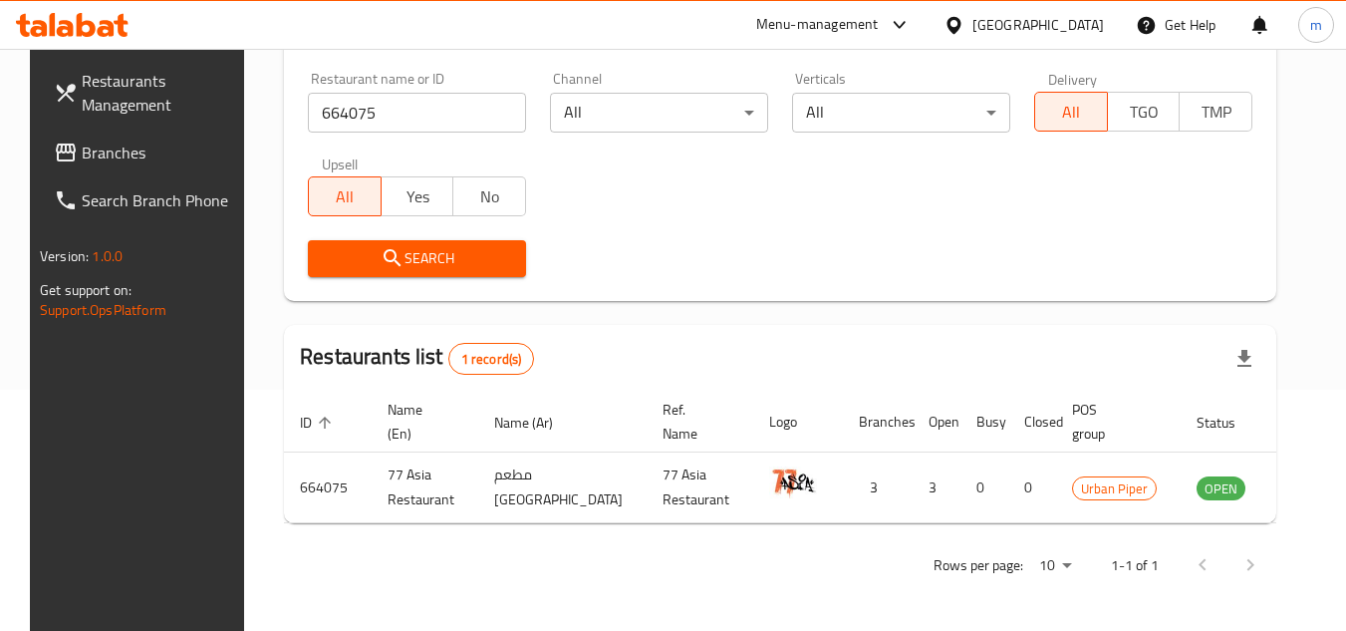
click at [99, 22] on icon at bounding box center [72, 25] width 113 height 24
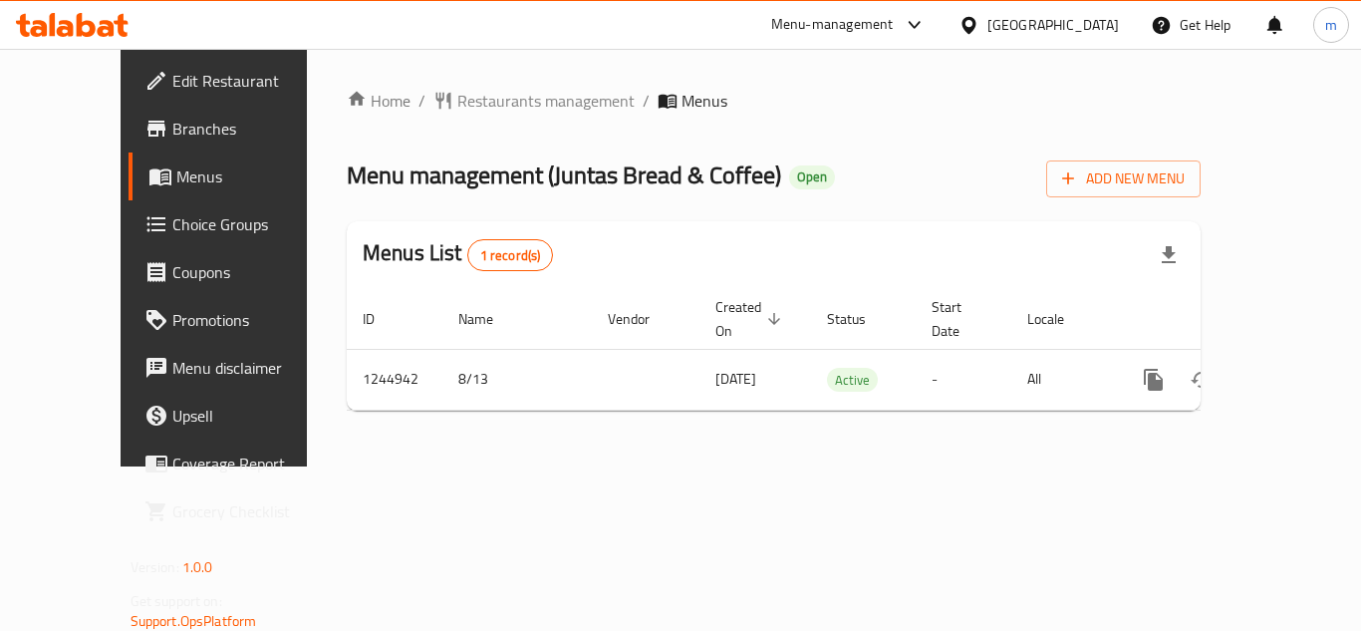
click at [132, 28] on div at bounding box center [72, 25] width 144 height 40
click at [106, 20] on icon at bounding box center [72, 25] width 113 height 24
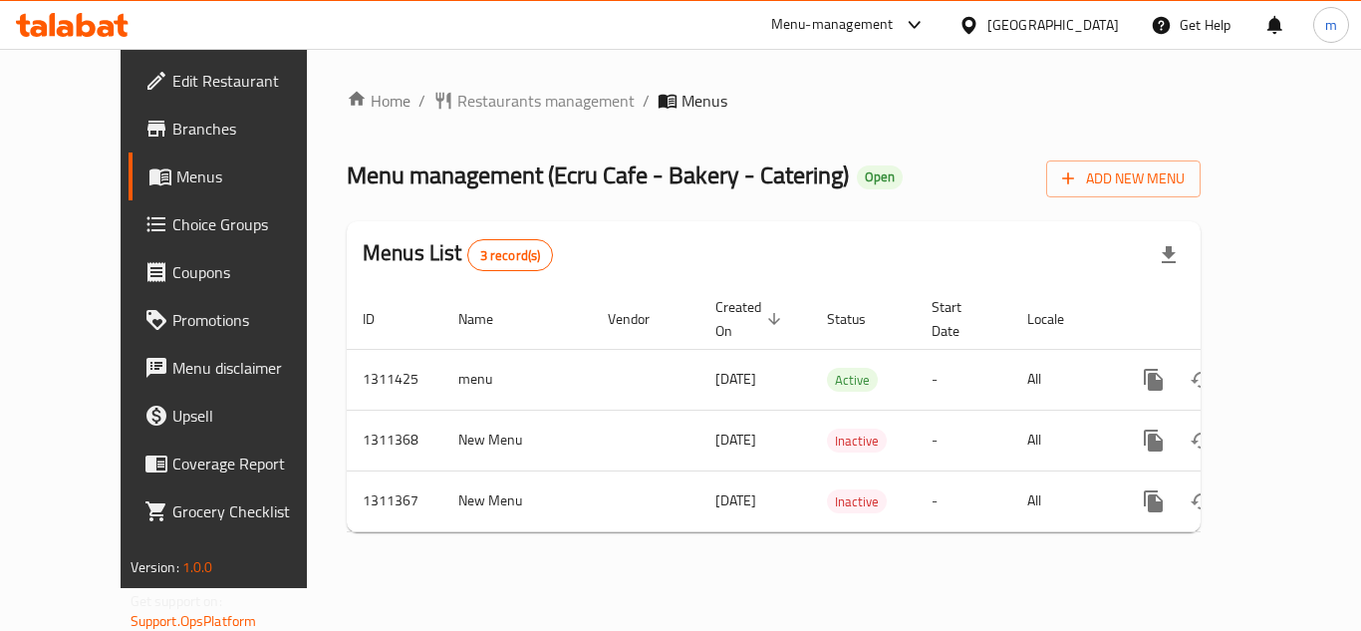
click at [119, 47] on div "Menu-management United Arab Emirates Get Help m" at bounding box center [680, 25] width 1361 height 48
click at [110, 26] on icon at bounding box center [106, 28] width 17 height 17
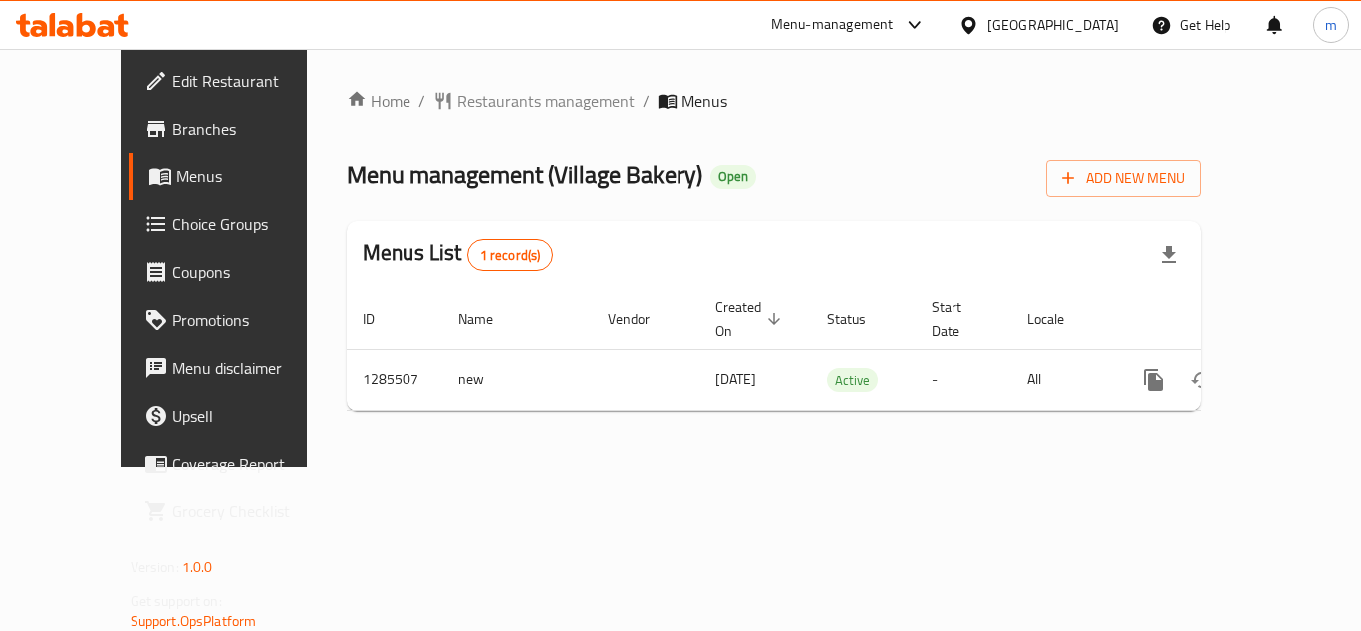
click at [159, 24] on div "Menu-management United Arab Emirates Get Help m" at bounding box center [680, 25] width 1361 height 48
click at [172, 74] on span "Edit Restaurant" at bounding box center [251, 81] width 159 height 24
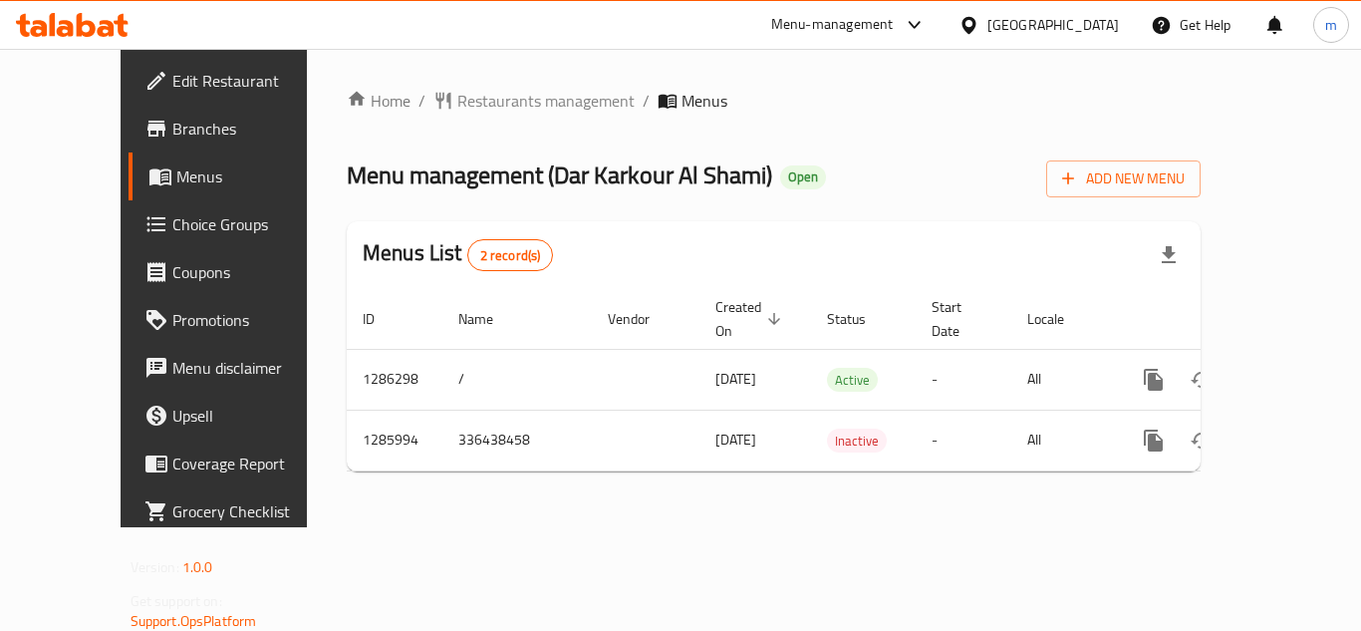
click at [1009, 28] on div "[GEOGRAPHIC_DATA]" at bounding box center [1053, 25] width 132 height 22
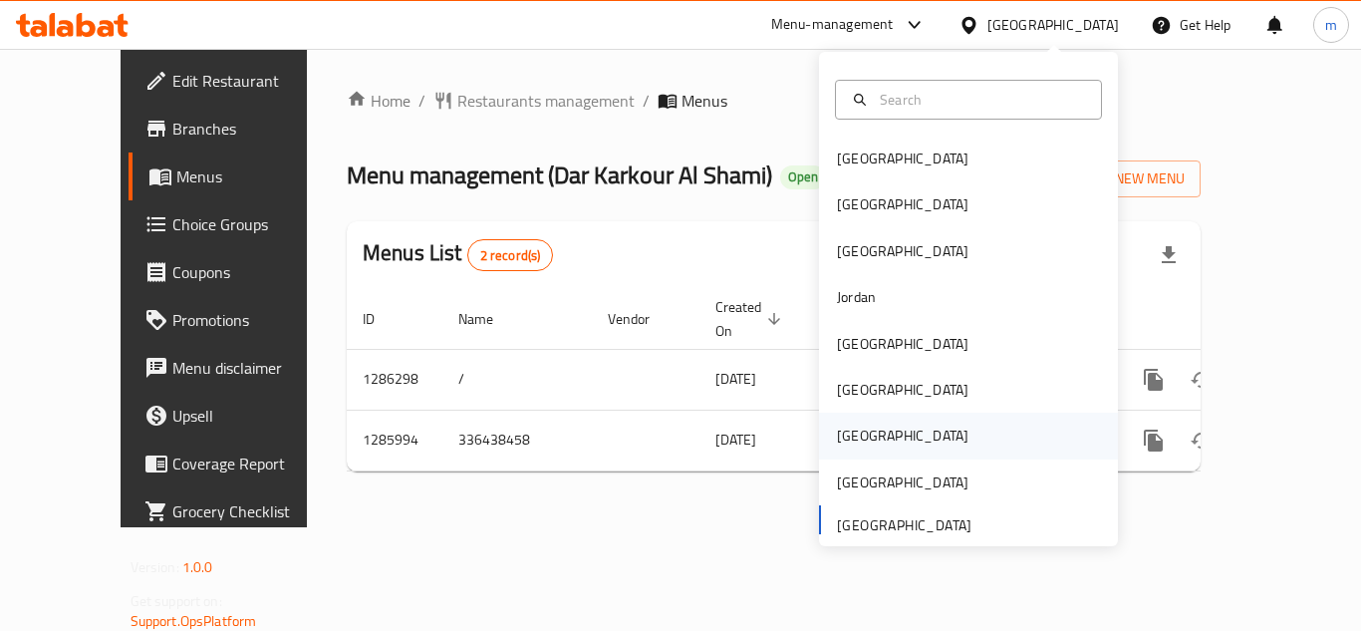
click at [848, 428] on div "[GEOGRAPHIC_DATA]" at bounding box center [903, 435] width 132 height 22
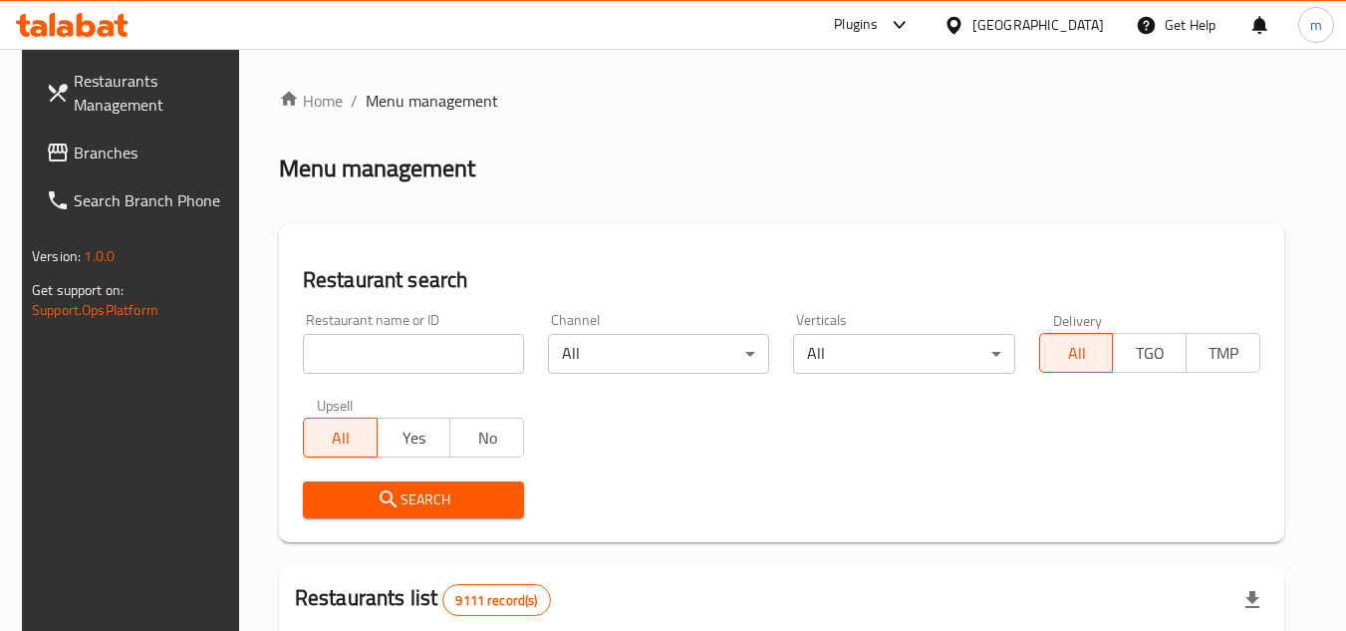
click at [48, 143] on span at bounding box center [60, 152] width 28 height 24
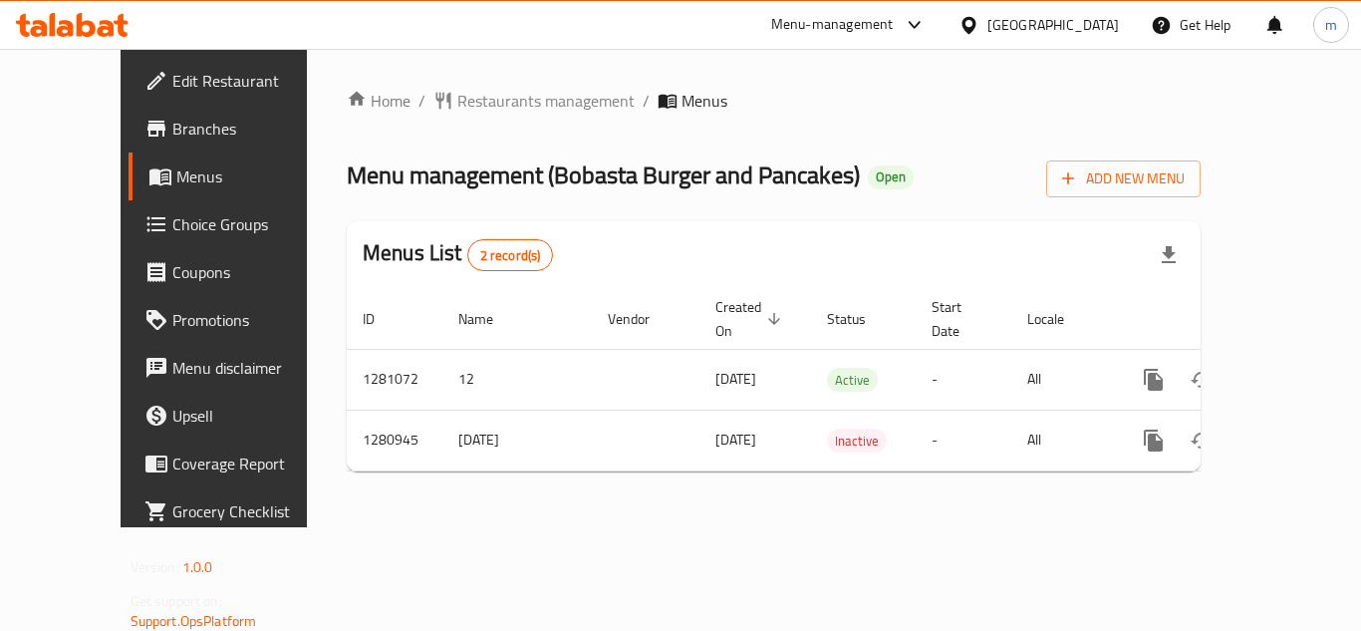
click at [1091, 23] on div "[GEOGRAPHIC_DATA]" at bounding box center [1053, 25] width 132 height 22
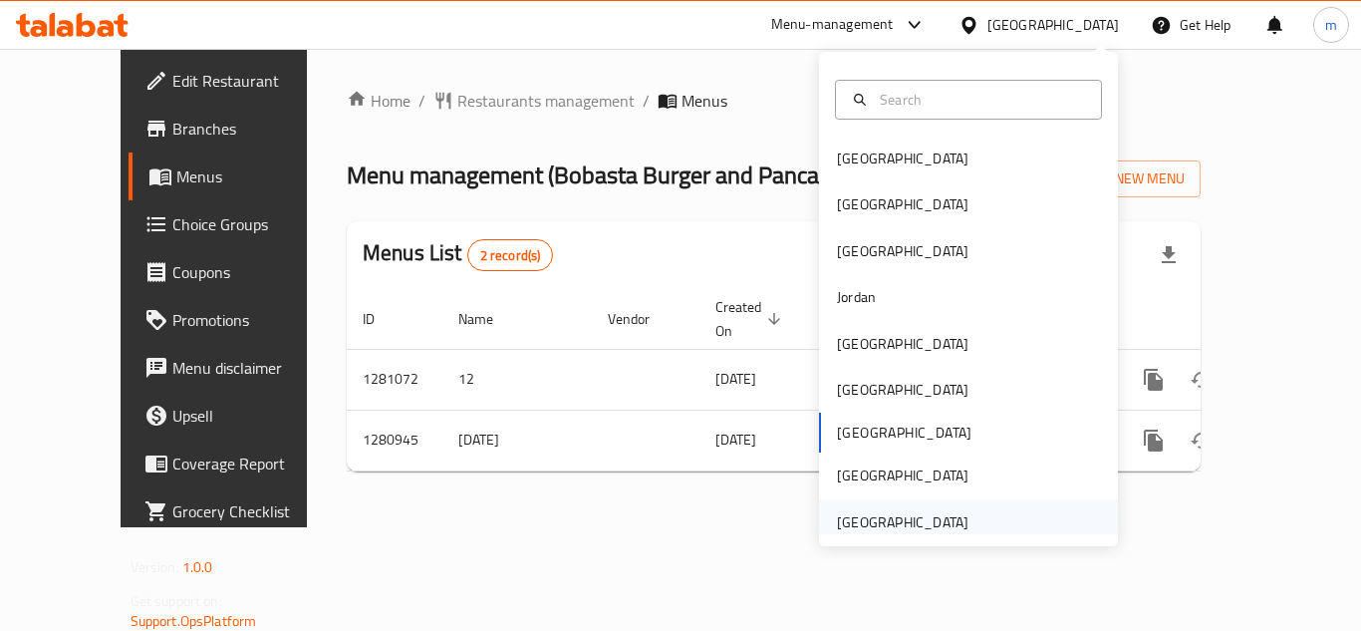
click at [903, 527] on div "[GEOGRAPHIC_DATA]" at bounding box center [903, 522] width 132 height 22
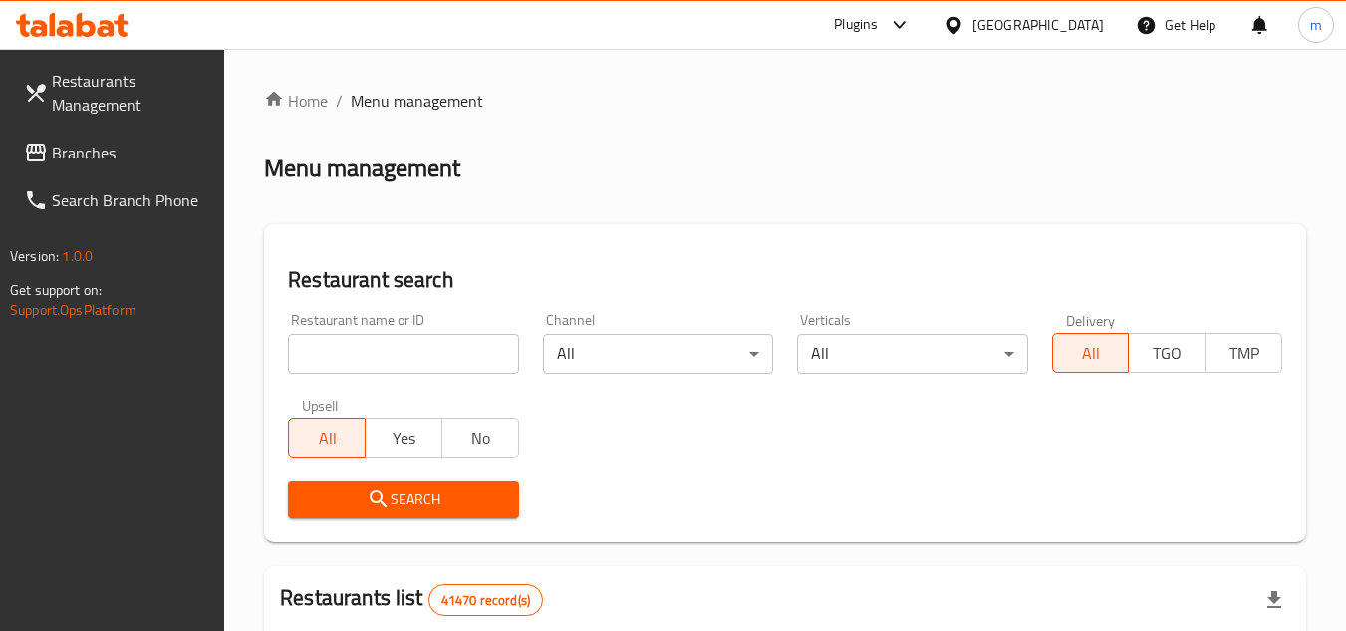
click at [135, 162] on span "Branches" at bounding box center [130, 152] width 157 height 24
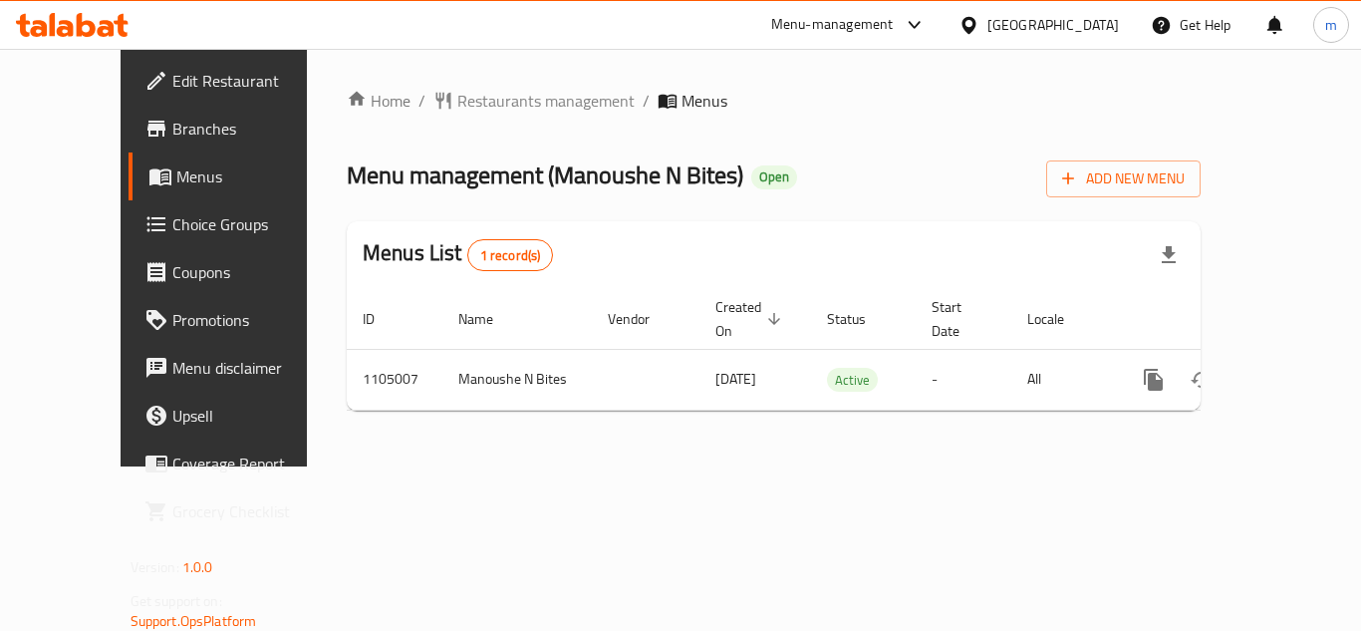
click at [1075, 19] on div "[GEOGRAPHIC_DATA]" at bounding box center [1053, 25] width 132 height 22
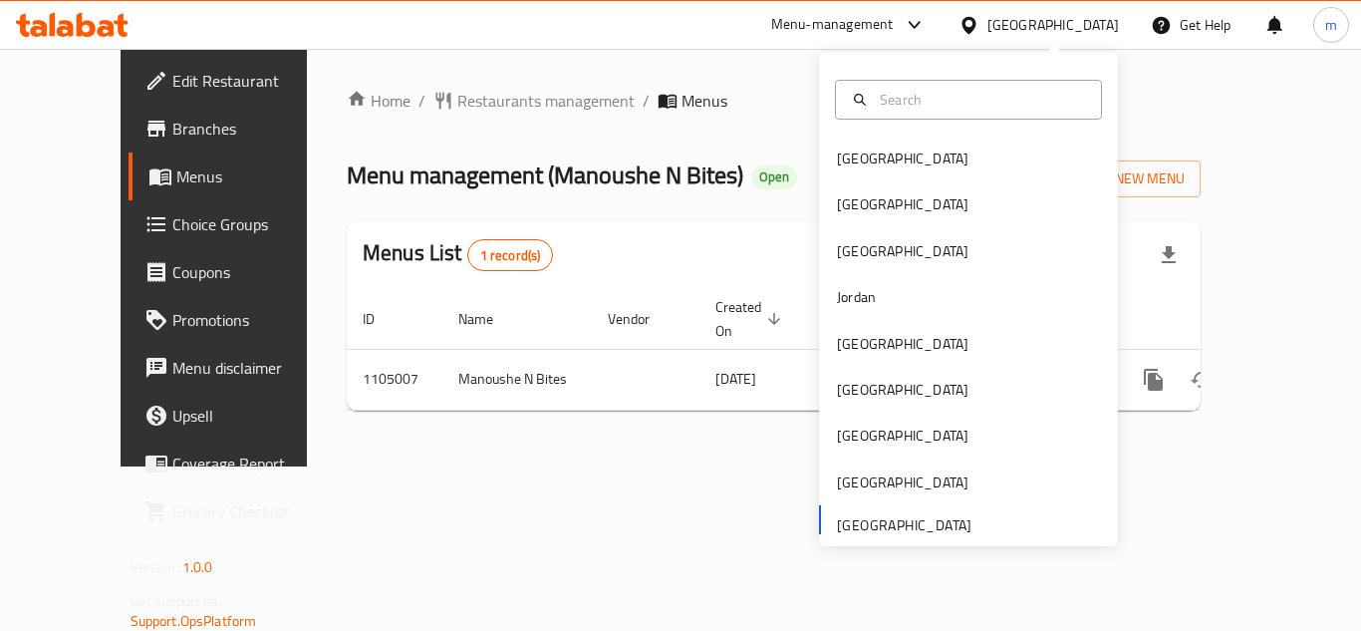
click at [100, 26] on icon at bounding box center [72, 25] width 113 height 24
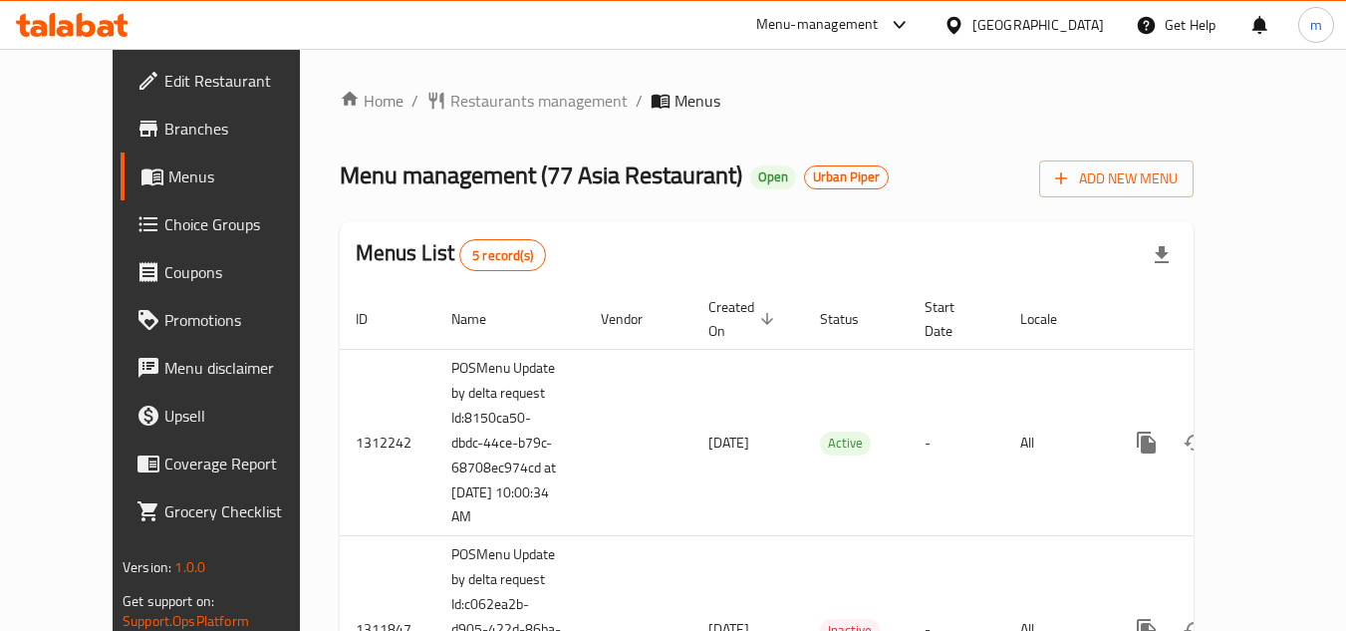
click at [93, 16] on icon at bounding box center [72, 25] width 113 height 24
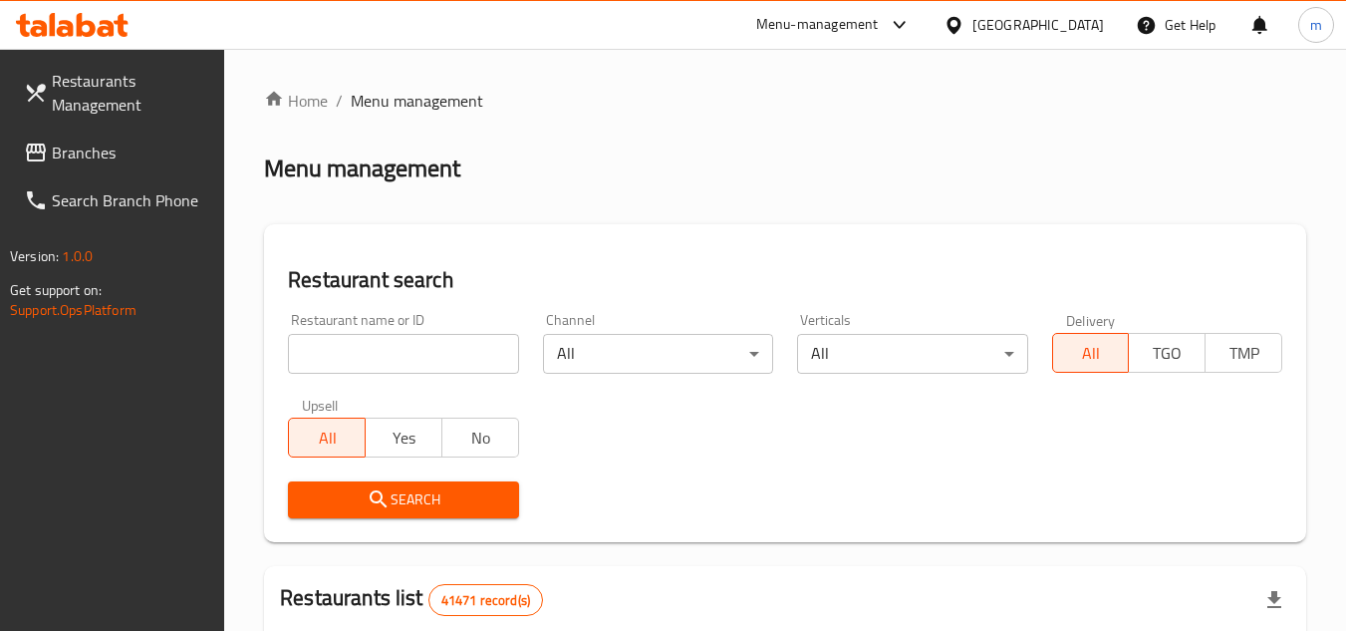
click at [408, 344] on input "search" at bounding box center [403, 354] width 230 height 40
paste input "664075"
type input "664075"
click button "Search" at bounding box center [403, 499] width 230 height 37
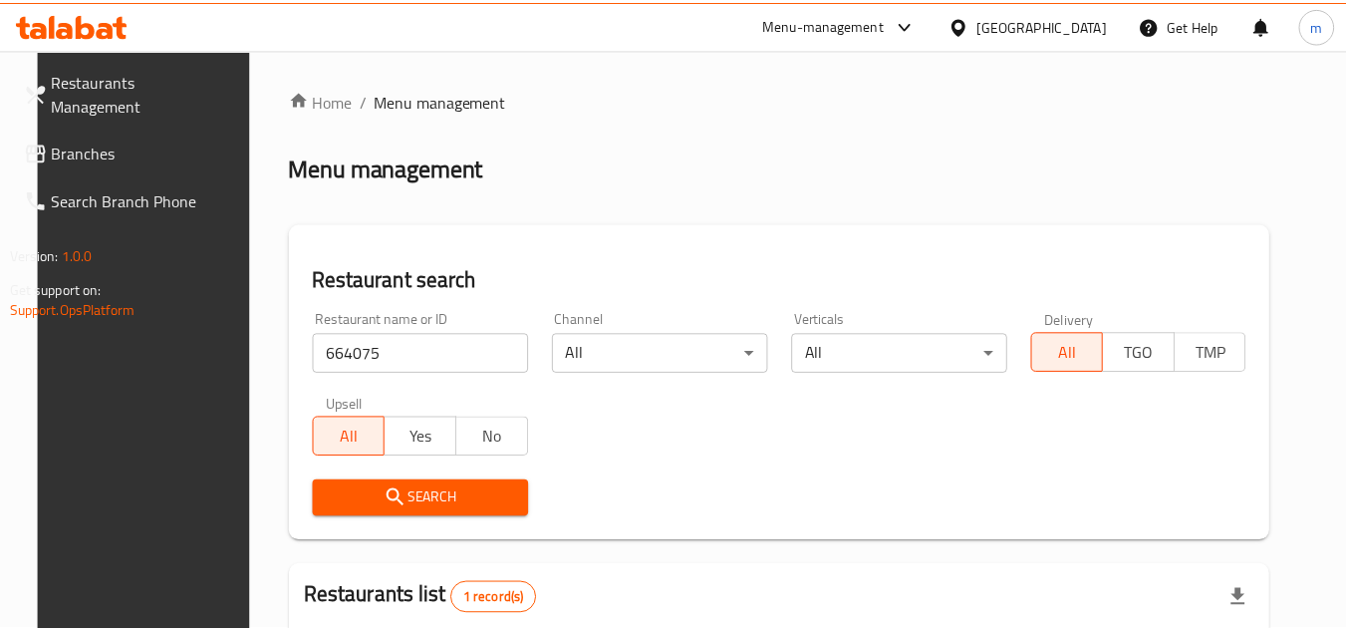
scroll to position [241, 0]
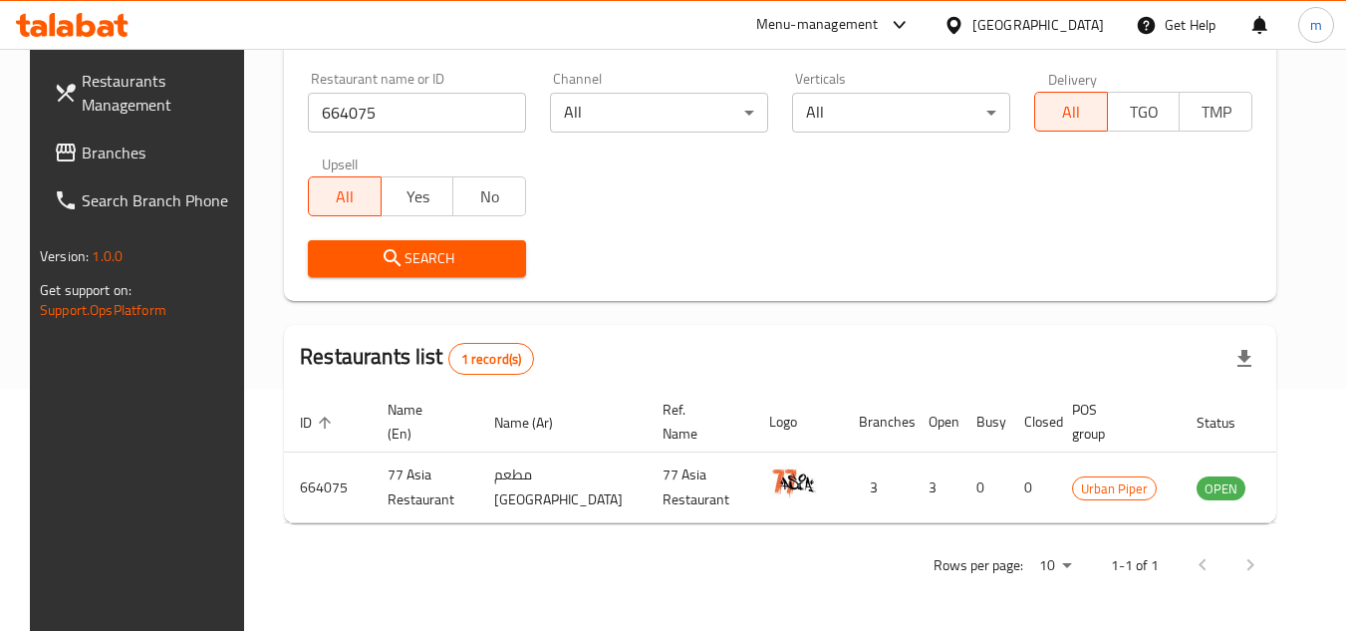
click at [998, 14] on div "[GEOGRAPHIC_DATA]" at bounding box center [1038, 25] width 132 height 22
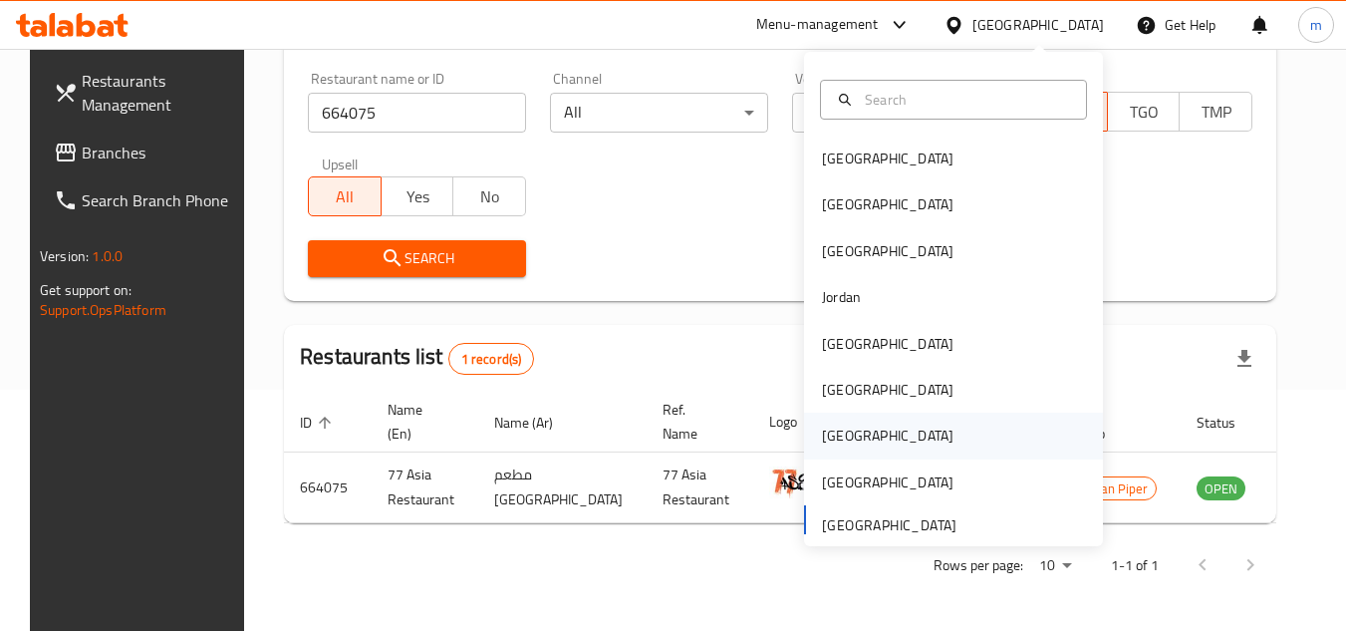
click at [822, 429] on div "[GEOGRAPHIC_DATA]" at bounding box center [888, 435] width 132 height 22
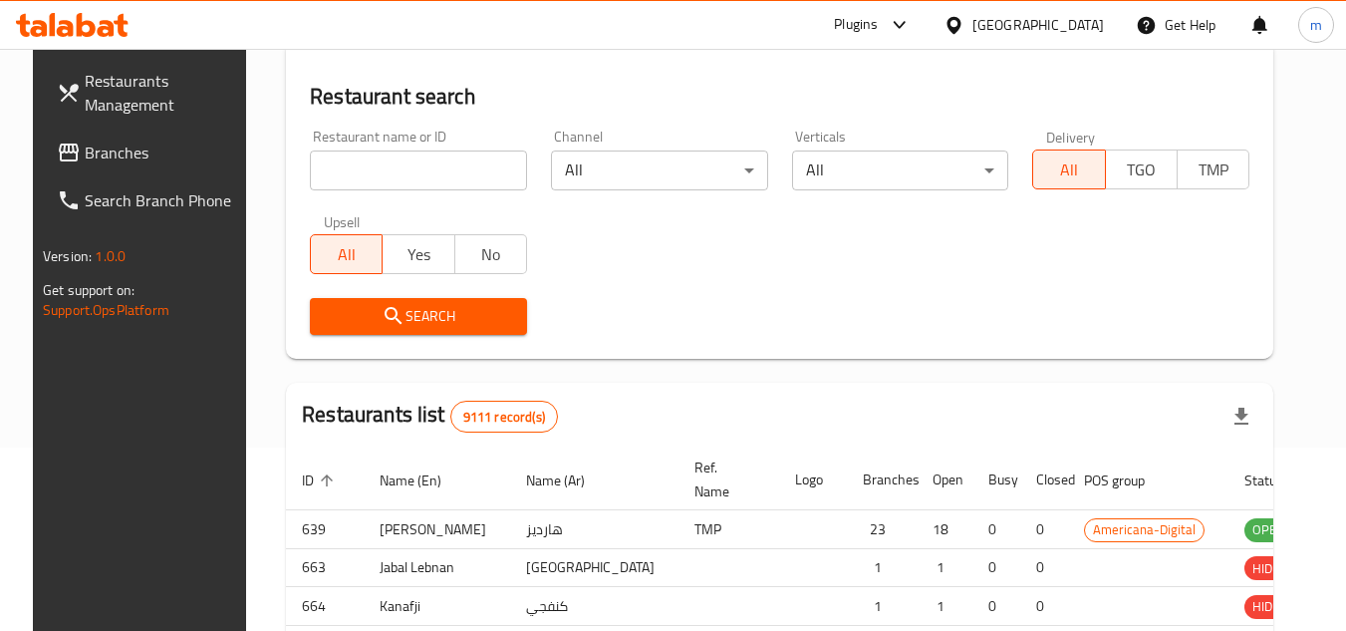
scroll to position [241, 0]
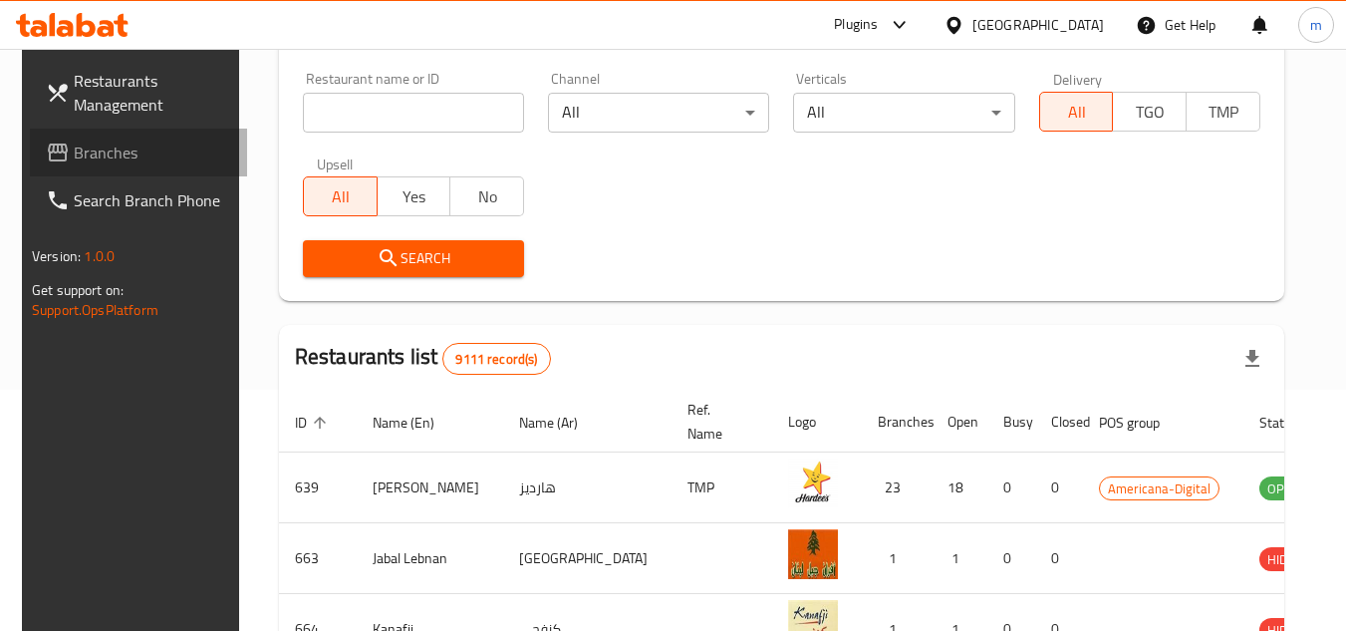
click at [108, 150] on span "Branches" at bounding box center [152, 152] width 157 height 24
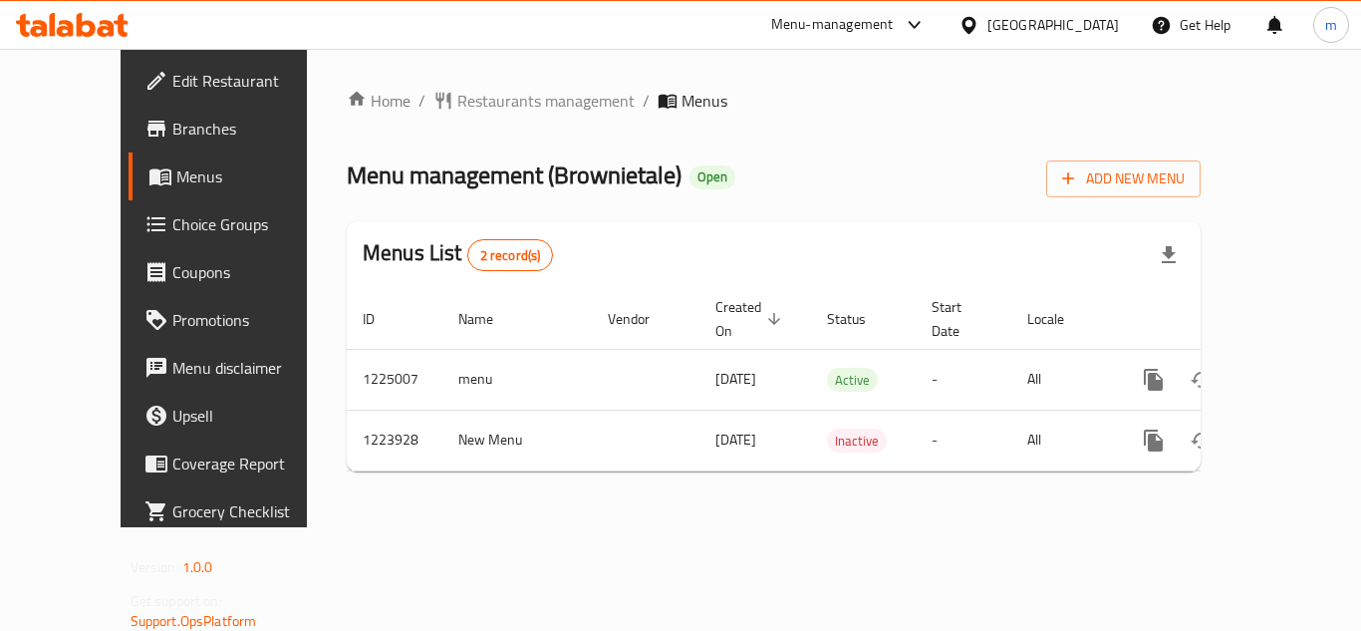
click at [1087, 27] on div "[GEOGRAPHIC_DATA]" at bounding box center [1053, 25] width 132 height 22
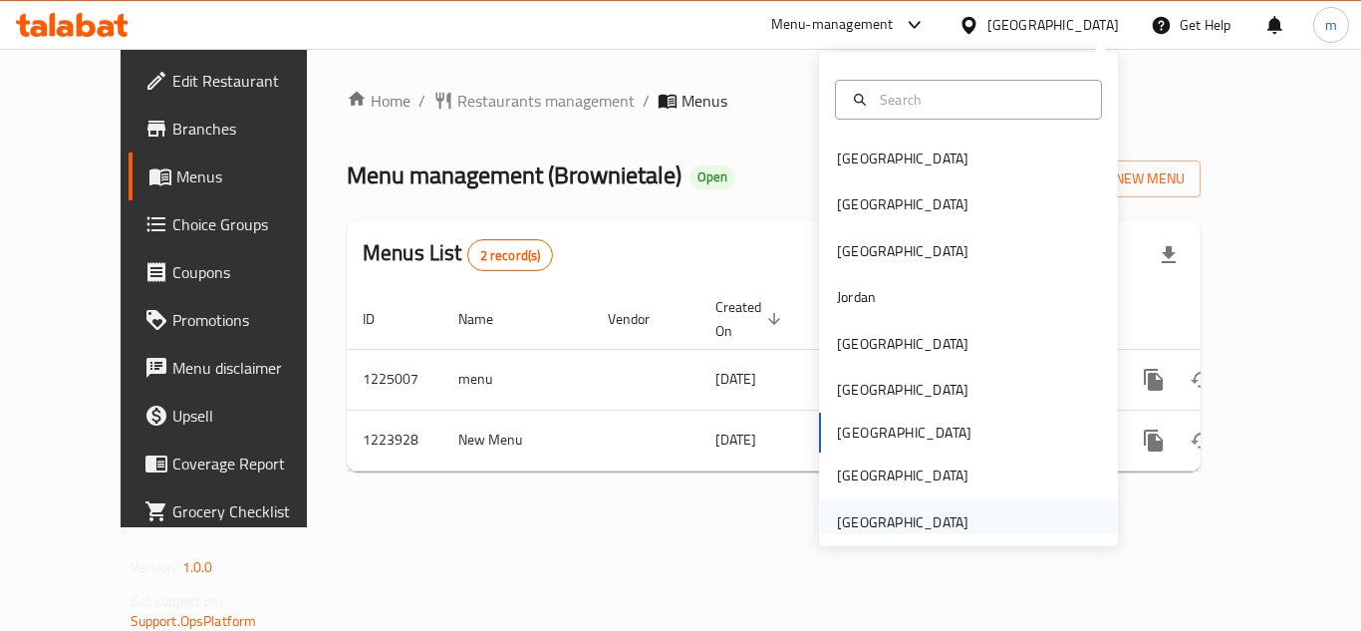
click at [868, 504] on div "[GEOGRAPHIC_DATA]" at bounding box center [902, 522] width 163 height 46
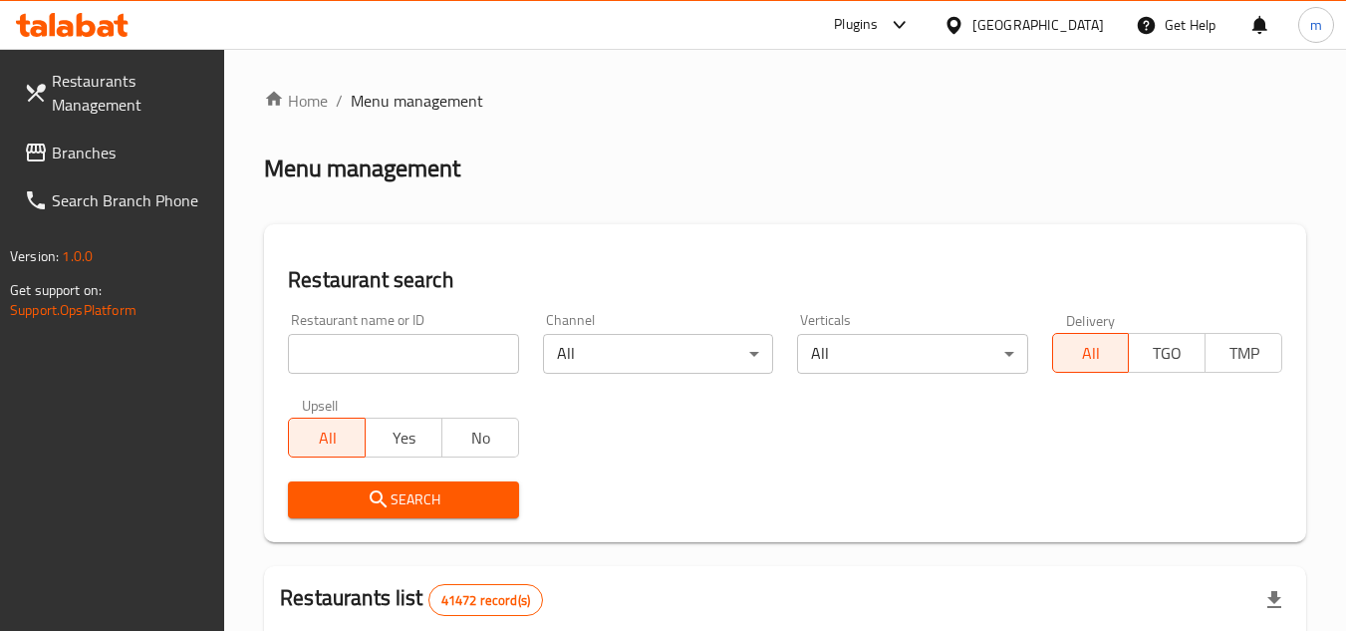
click at [102, 151] on span "Branches" at bounding box center [130, 152] width 157 height 24
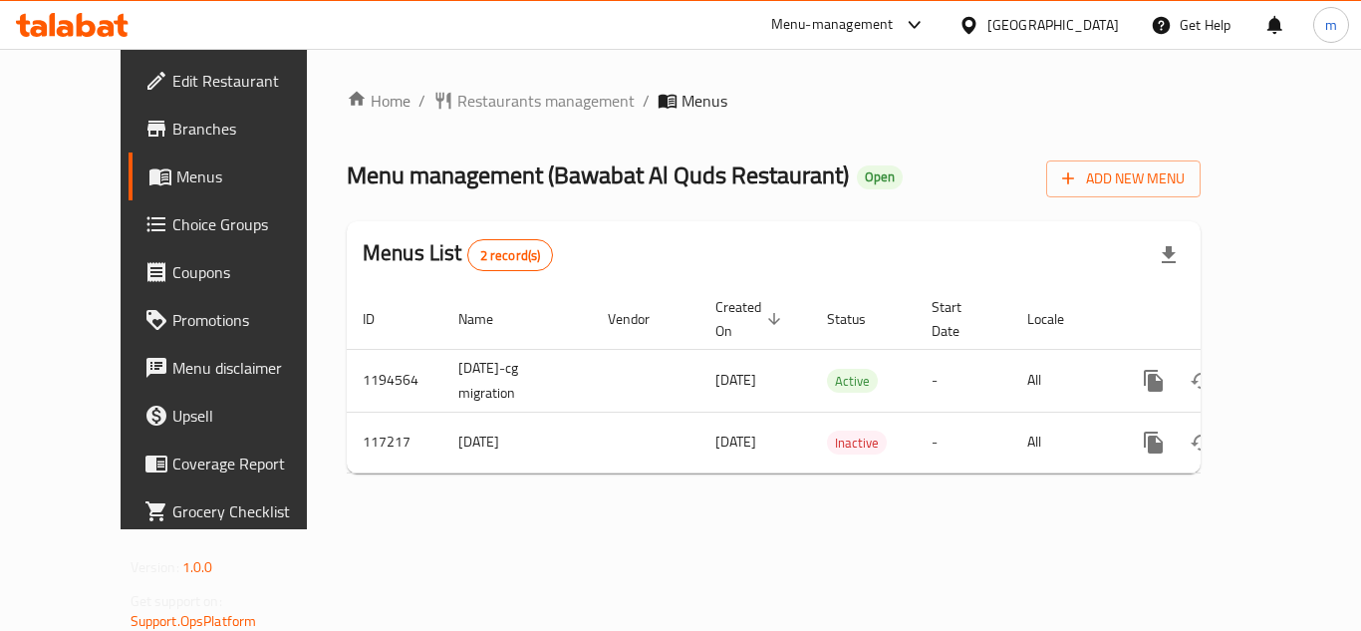
click at [102, 16] on icon at bounding box center [72, 25] width 113 height 24
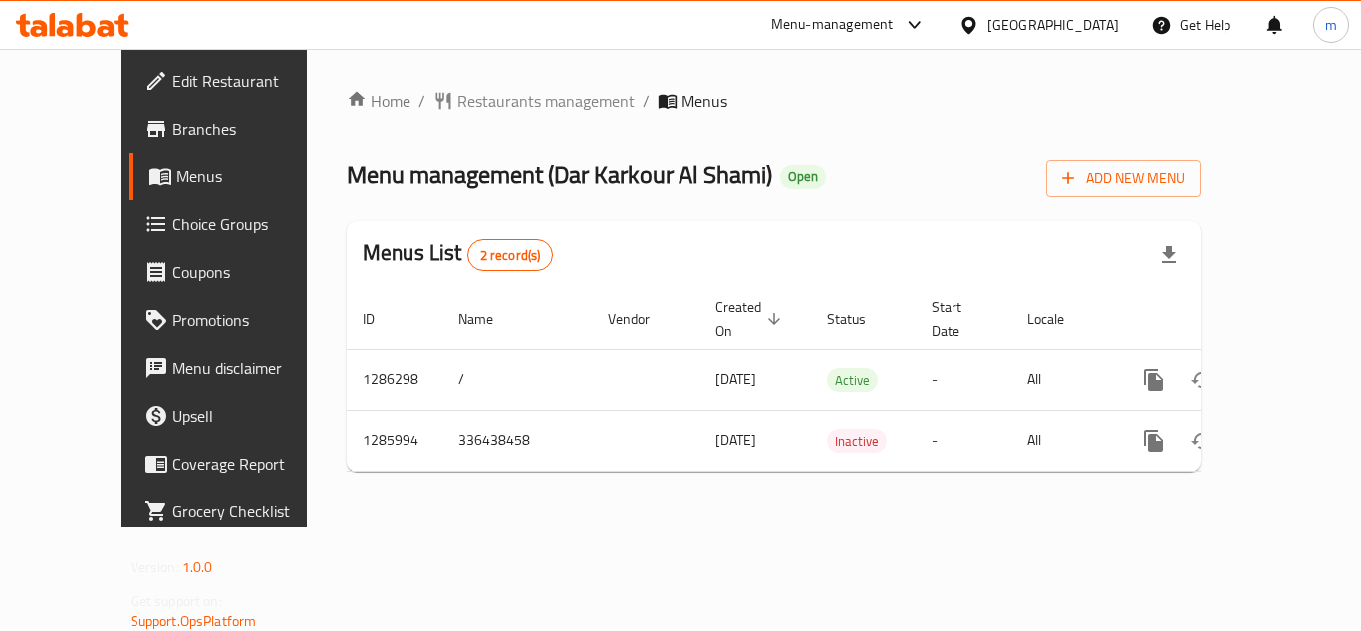
click at [74, 41] on div at bounding box center [72, 25] width 144 height 40
click at [96, 26] on icon at bounding box center [72, 25] width 113 height 24
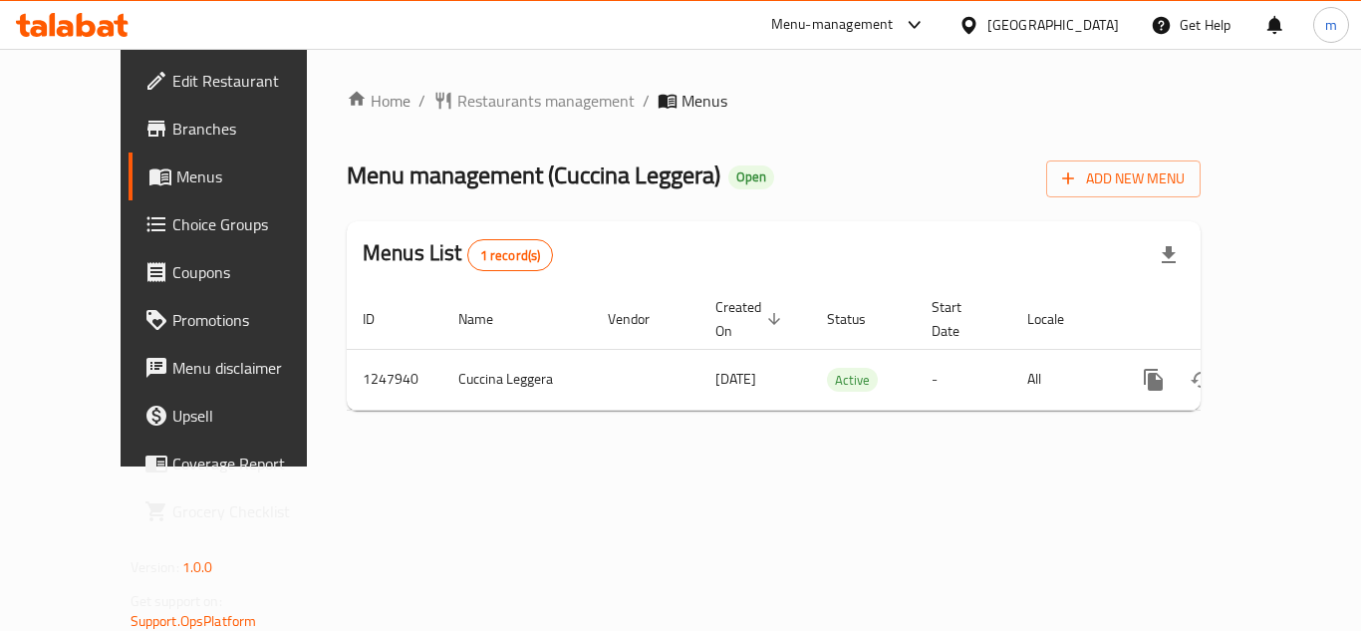
click at [90, 33] on icon at bounding box center [86, 25] width 19 height 24
